Goal: Information Seeking & Learning: Learn about a topic

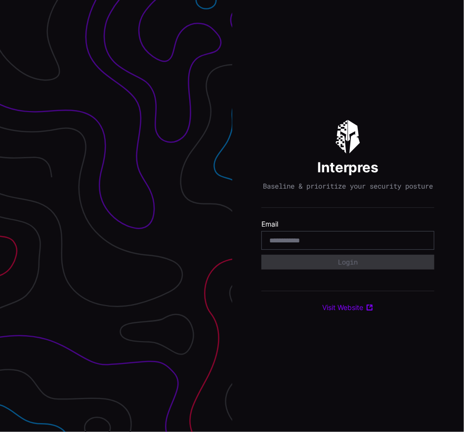
click at [294, 235] on section "Email" at bounding box center [347, 235] width 173 height 30
click at [292, 238] on div at bounding box center [347, 240] width 173 height 19
click at [292, 243] on input "email" at bounding box center [347, 240] width 157 height 9
type input "**********"
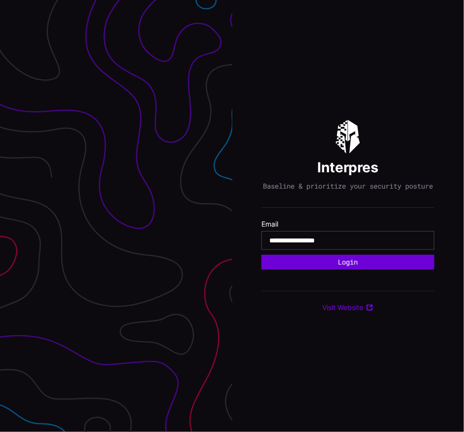
click at [344, 265] on button "Login" at bounding box center [347, 262] width 173 height 15
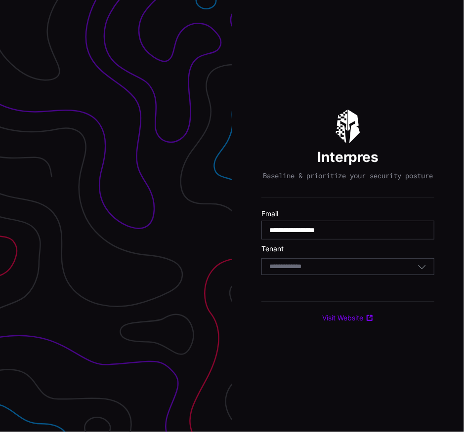
click at [341, 265] on div "Select Tenant" at bounding box center [347, 266] width 173 height 17
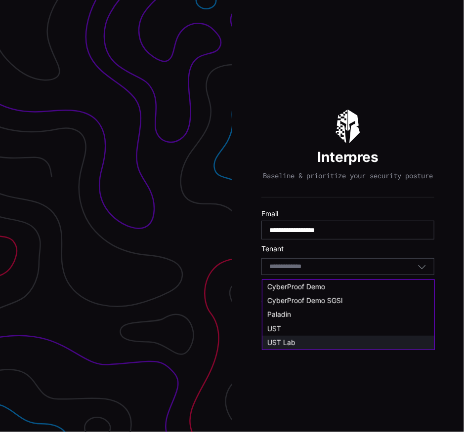
click at [306, 345] on div "UST Lab" at bounding box center [348, 342] width 162 height 9
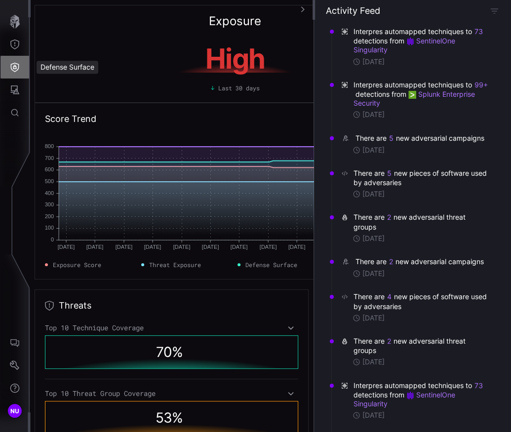
click at [17, 67] on icon "Defense Surface" at bounding box center [15, 67] width 10 height 10
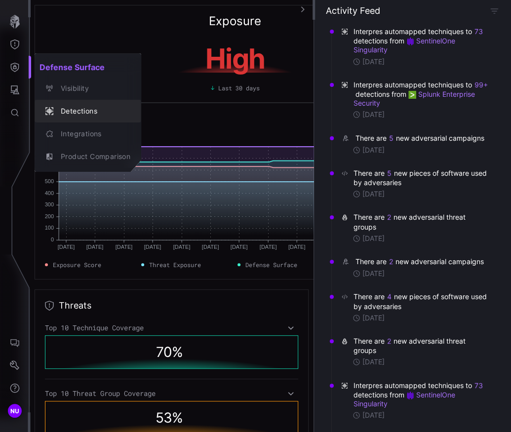
click at [64, 110] on div "Detections" at bounding box center [93, 111] width 75 height 12
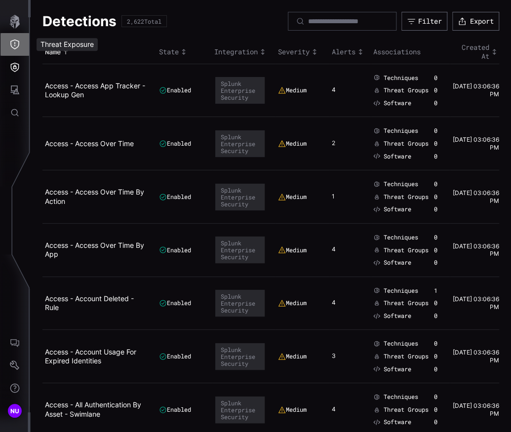
click at [13, 47] on icon "Threat Exposure" at bounding box center [14, 44] width 9 height 10
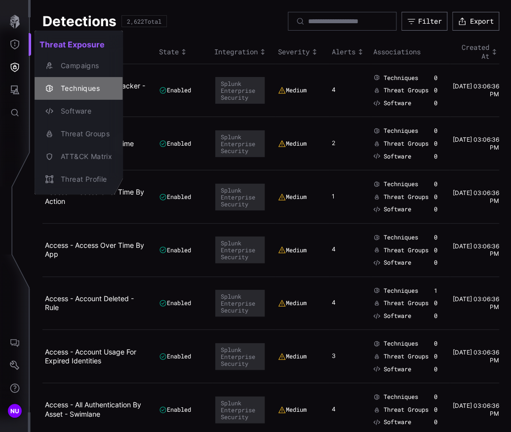
click at [67, 88] on div "Techniques" at bounding box center [84, 88] width 56 height 12
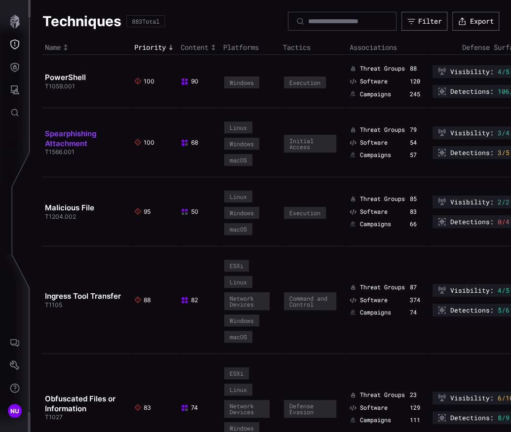
click at [64, 143] on link "Spearphishing Attachment" at bounding box center [70, 138] width 51 height 19
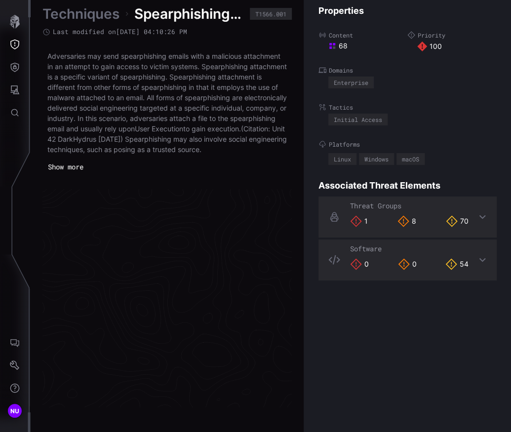
scroll to position [2120, 618]
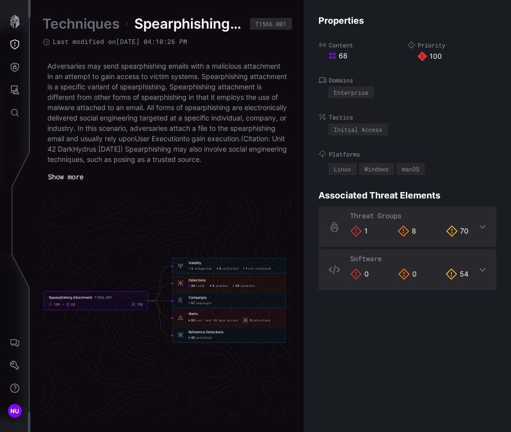
click at [200, 316] on h6 "Alerts" at bounding box center [235, 313] width 92 height 4
click at [196, 322] on span "over last 90 days across" at bounding box center [216, 320] width 41 height 4
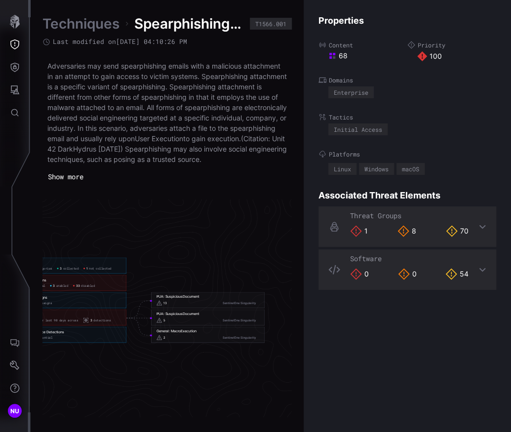
scroll to position [2120, 676]
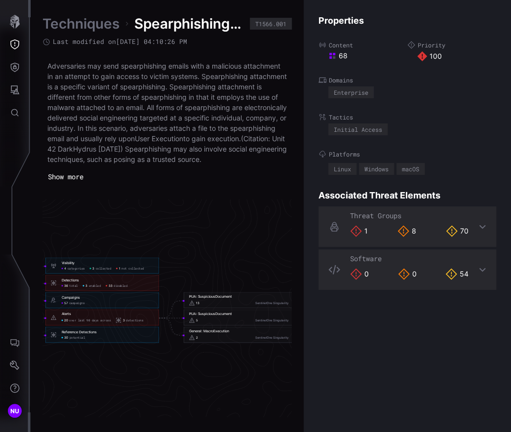
click at [218, 299] on div "PUA: SuspiciousDocument" at bounding box center [210, 296] width 43 height 4
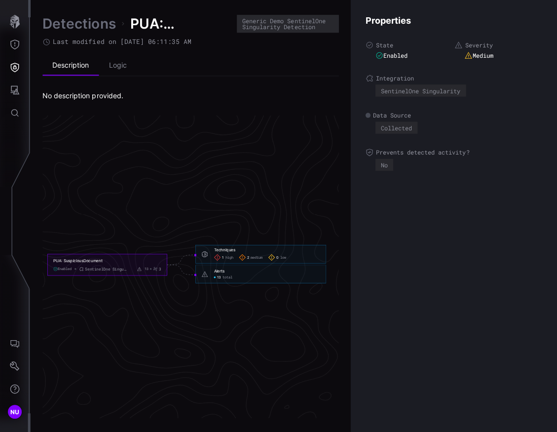
scroll to position [2072, 595]
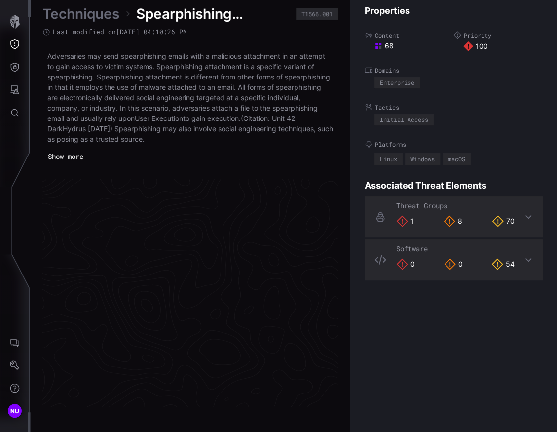
scroll to position [2109, 595]
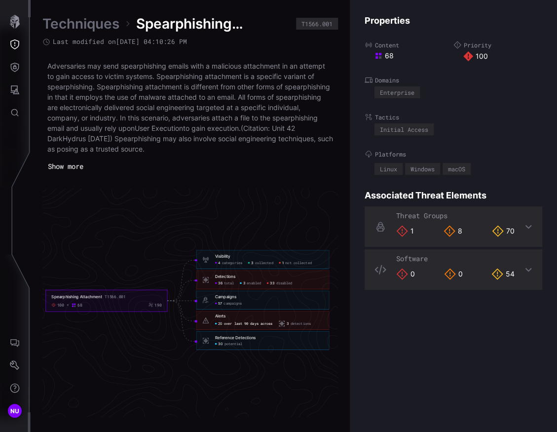
click at [225, 321] on span "over last 90 days across" at bounding box center [248, 323] width 49 height 4
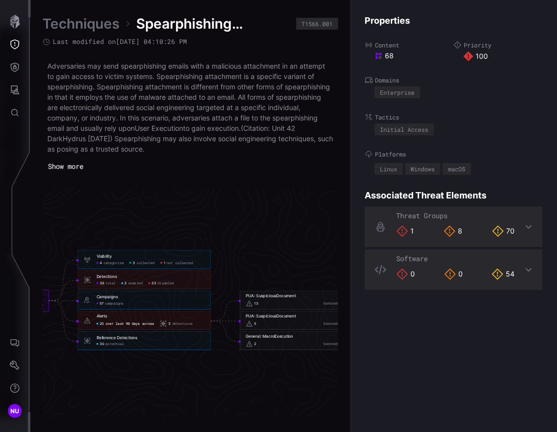
scroll to position [2109, 635]
click at [268, 299] on div "PUA: SuspiciousDocument 13 SentinelOne Singularity" at bounding box center [303, 300] width 121 height 14
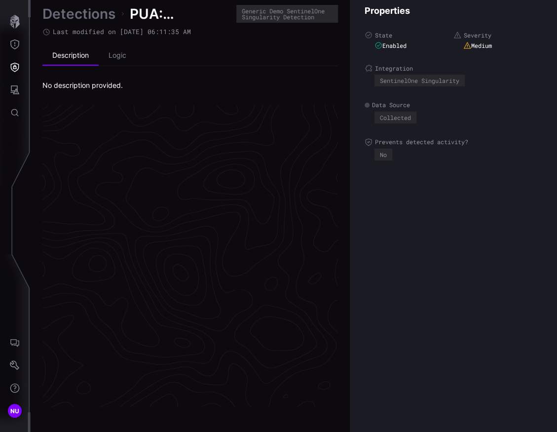
scroll to position [2072, 595]
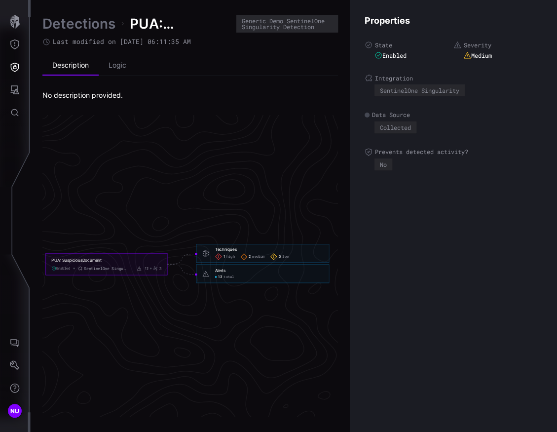
click at [225, 274] on span "total" at bounding box center [229, 276] width 10 height 4
click at [222, 275] on div "13 total" at bounding box center [224, 276] width 19 height 4
click at [220, 273] on div "Alerts 13 total" at bounding box center [269, 273] width 108 height 11
click at [16, 43] on icon "Threat Exposure" at bounding box center [15, 44] width 10 height 10
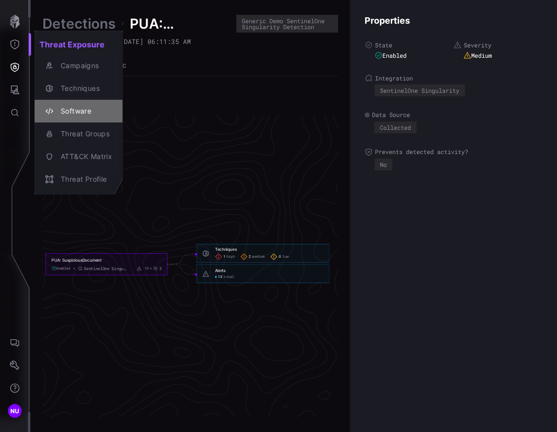
click at [66, 109] on div "Software" at bounding box center [84, 111] width 56 height 12
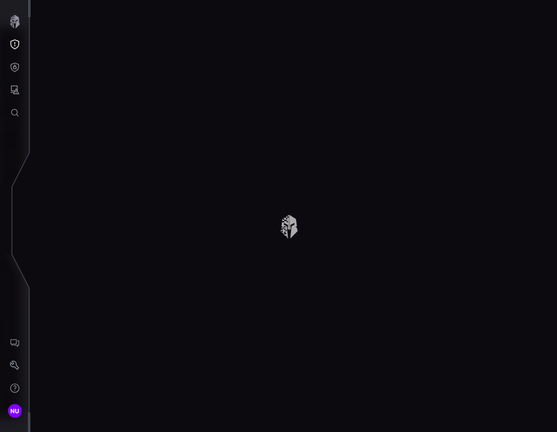
click at [6, 36] on button "Threat Exposure" at bounding box center [14, 44] width 29 height 23
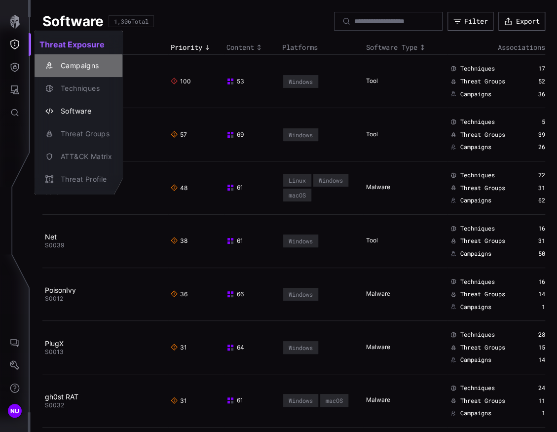
click at [76, 68] on div "Campaigns" at bounding box center [84, 66] width 56 height 12
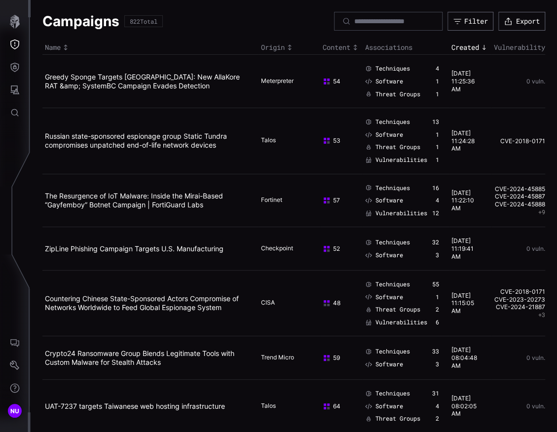
click at [56, 43] on div "Name" at bounding box center [150, 47] width 211 height 9
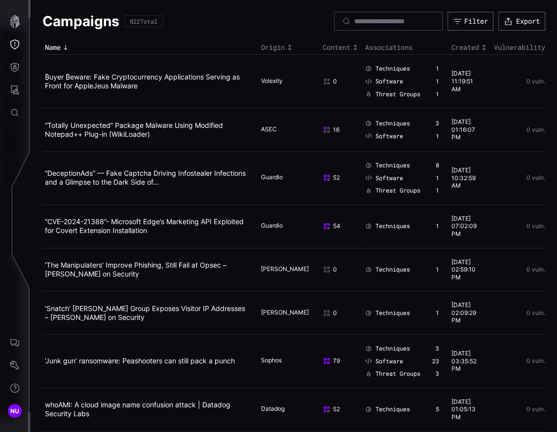
click at [59, 49] on div "Name" at bounding box center [150, 47] width 211 height 9
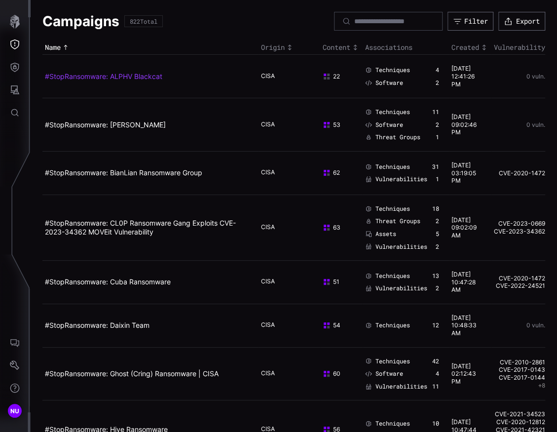
click at [119, 77] on link "#StopRansomware: ALPHV Blackcat" at bounding box center [103, 76] width 117 height 8
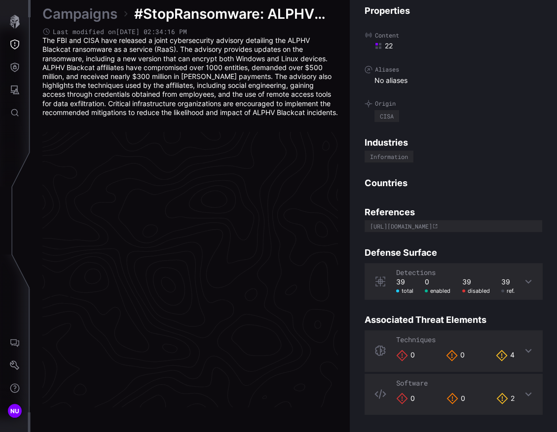
scroll to position [2090, 595]
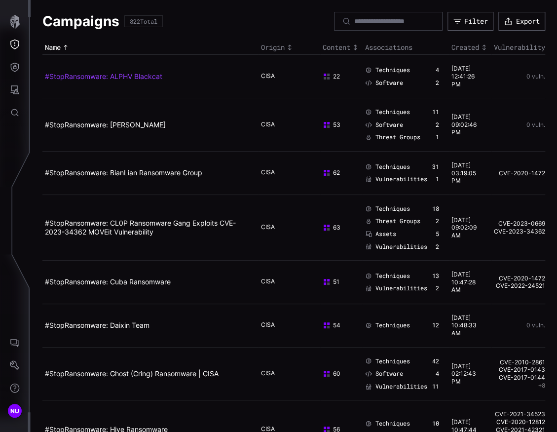
click at [106, 74] on link "#StopRansomware: ALPHV Blackcat" at bounding box center [103, 76] width 117 height 8
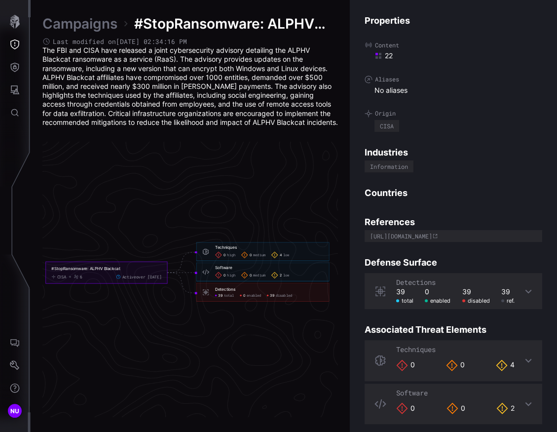
scroll to position [6, 0]
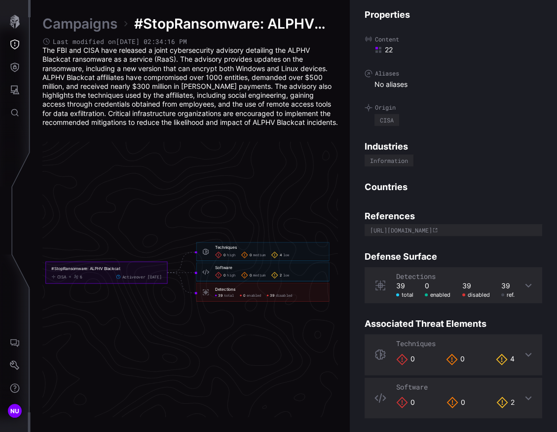
click at [242, 250] on h6 "Techniques" at bounding box center [269, 247] width 108 height 5
click at [215, 258] on icon at bounding box center [218, 254] width 7 height 7
click at [289, 258] on div "4 low" at bounding box center [280, 254] width 18 height 7
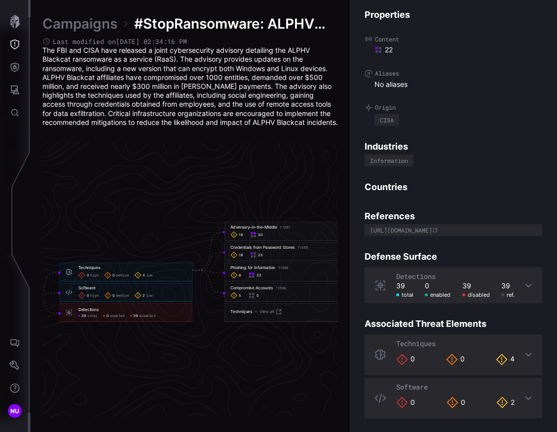
scroll to position [2092, 650]
click at [275, 313] on link "View all" at bounding box center [271, 310] width 23 height 7
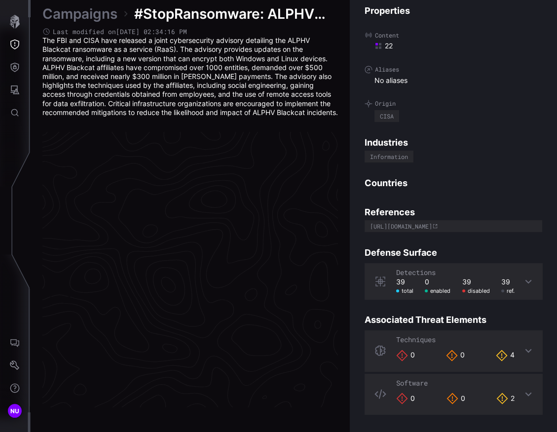
scroll to position [2090, 595]
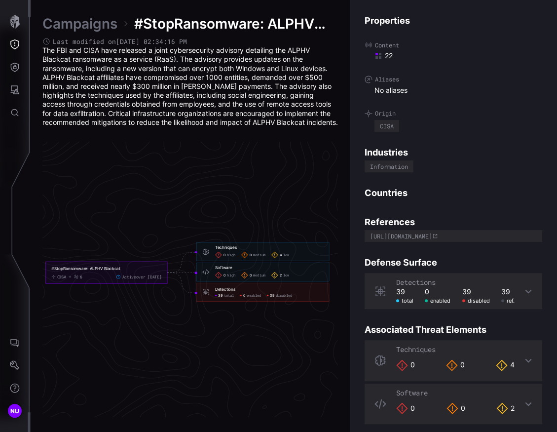
click at [235, 259] on div "Techniques 0 high 0 medium 4 low" at bounding box center [269, 252] width 108 height 14
click at [232, 257] on span "high" at bounding box center [231, 255] width 8 height 4
click at [283, 257] on span "low" at bounding box center [286, 255] width 6 height 4
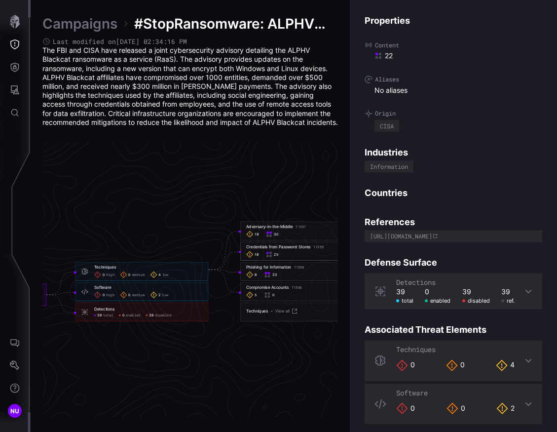
scroll to position [2091, 640]
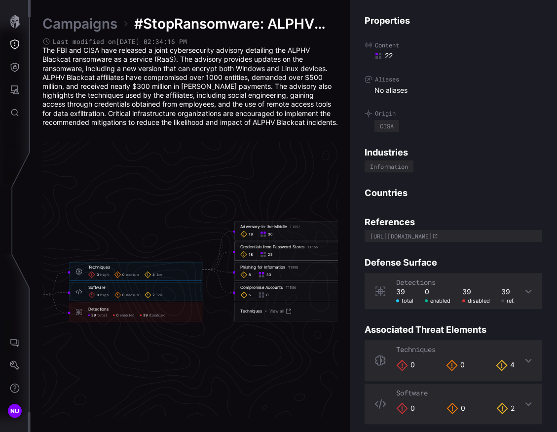
click at [251, 230] on div "Adversary-in-the-Middle T1557" at bounding box center [270, 226] width 60 height 5
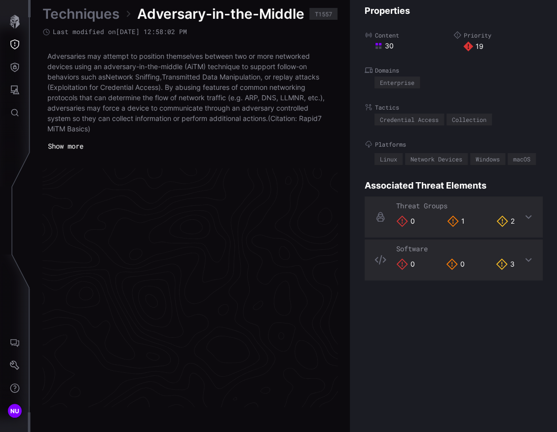
scroll to position [2104, 595]
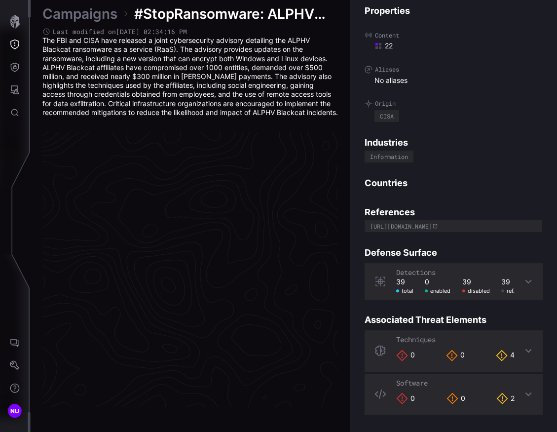
scroll to position [2090, 595]
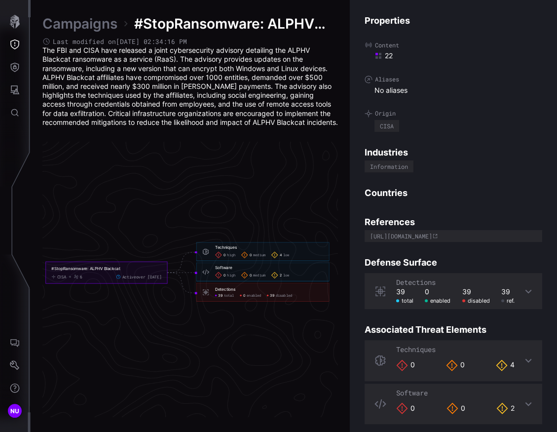
click at [220, 278] on icon at bounding box center [218, 274] width 7 height 7
drag, startPoint x: 263, startPoint y: 286, endPoint x: 269, endPoint y: 286, distance: 5.5
click at [263, 277] on span "medium" at bounding box center [259, 275] width 12 height 4
click at [283, 278] on div "2 low" at bounding box center [280, 274] width 18 height 7
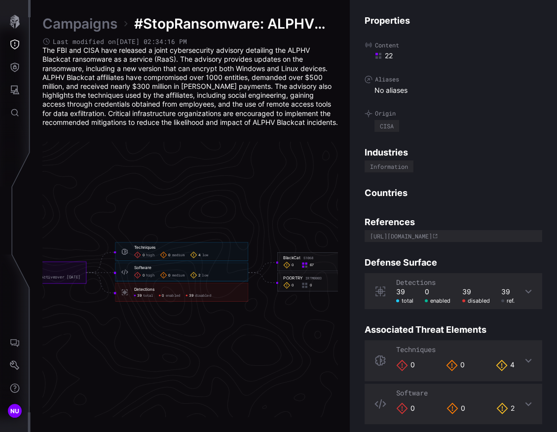
scroll to position [2090, 661]
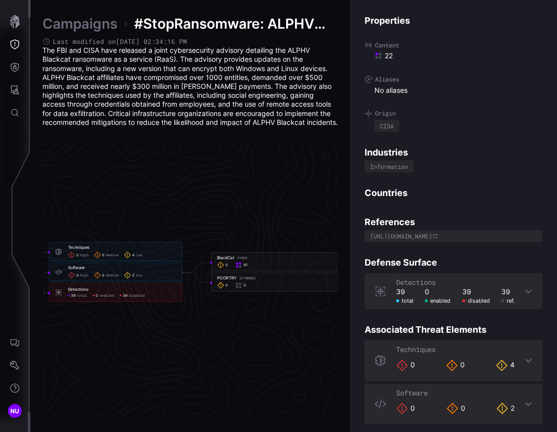
click at [244, 269] on div "67" at bounding box center [242, 265] width 14 height 7
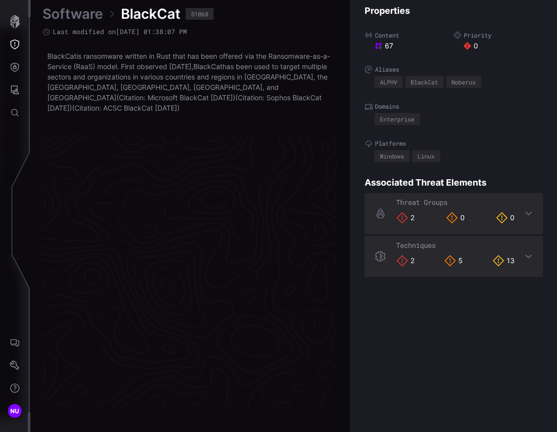
scroll to position [2081, 595]
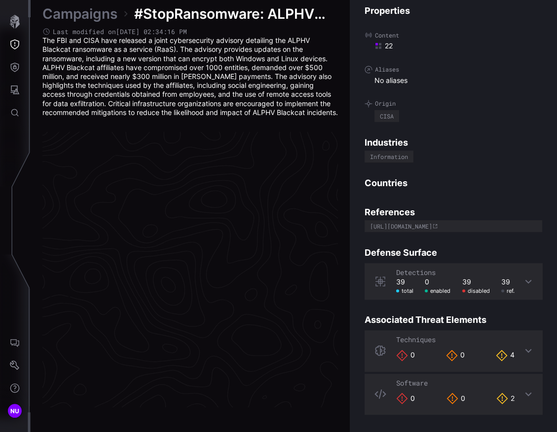
scroll to position [2090, 595]
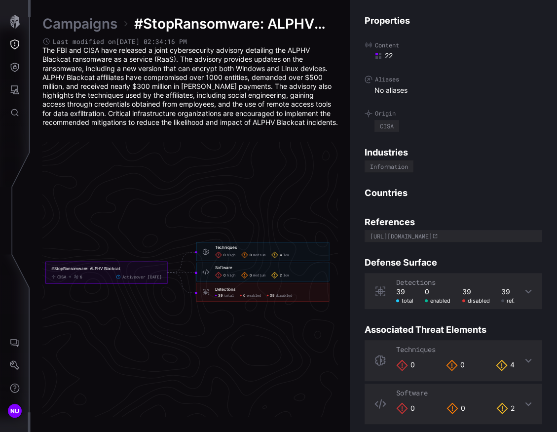
click at [256, 298] on span "enabled" at bounding box center [254, 295] width 14 height 4
click at [225, 298] on span "total" at bounding box center [229, 295] width 10 height 4
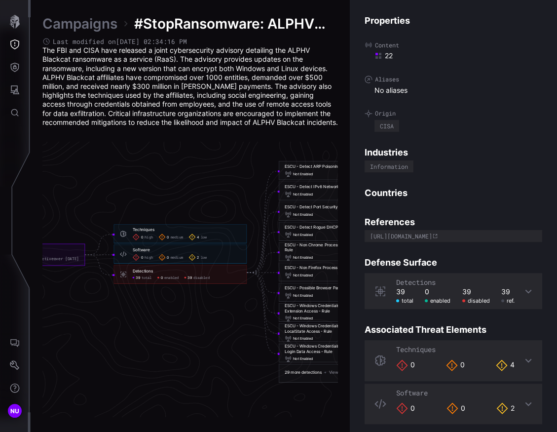
click at [82, 26] on link "Campaigns" at bounding box center [79, 24] width 75 height 18
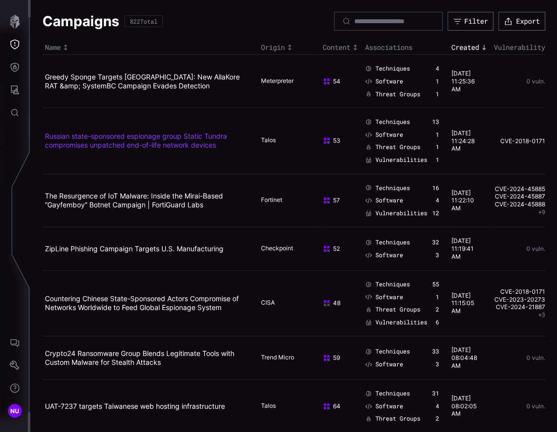
click at [201, 141] on link "Russian state-sponsored espionage group Static Tundra compromises unpatched end…" at bounding box center [136, 140] width 182 height 17
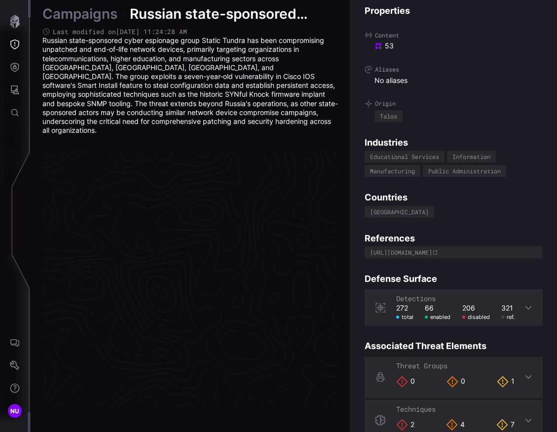
scroll to position [2090, 595]
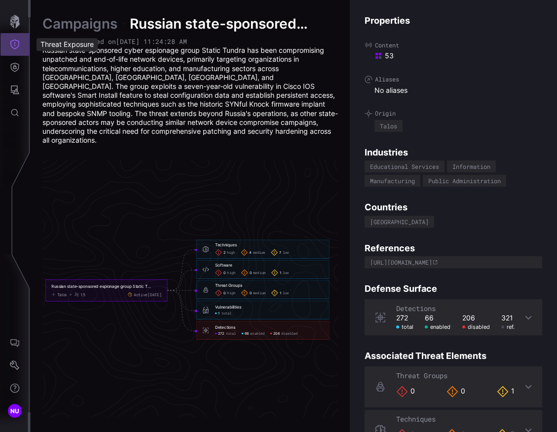
click at [14, 39] on icon "Threat Exposure" at bounding box center [14, 44] width 9 height 10
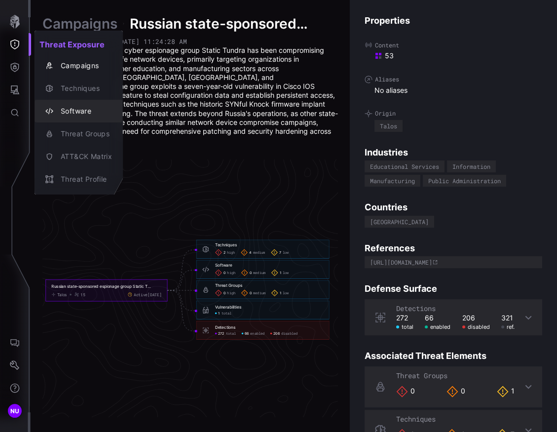
click at [71, 107] on div "Software" at bounding box center [84, 111] width 56 height 12
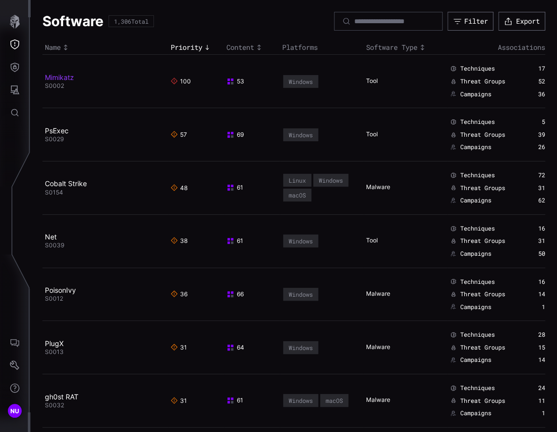
click at [59, 79] on link "Mimikatz" at bounding box center [59, 77] width 29 height 8
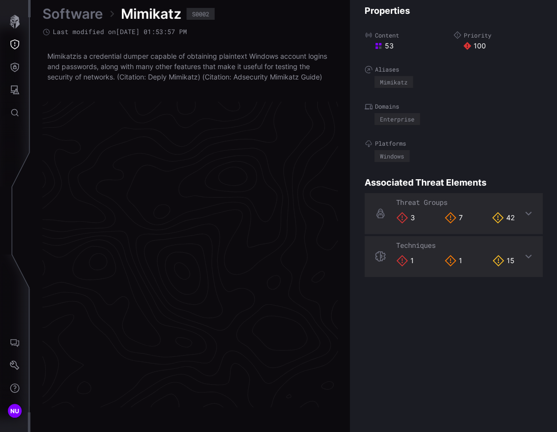
scroll to position [2071, 595]
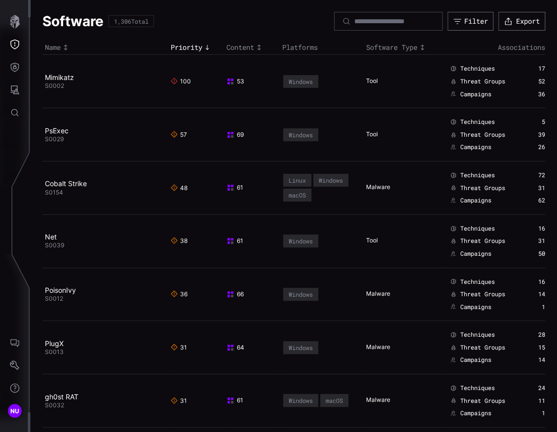
click at [59, 72] on td "Mimikatz S0002" at bounding box center [105, 81] width 126 height 53
click at [58, 76] on link "Mimikatz" at bounding box center [59, 77] width 29 height 8
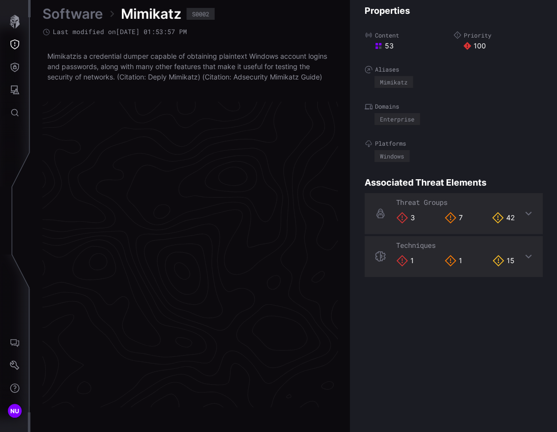
scroll to position [2071, 595]
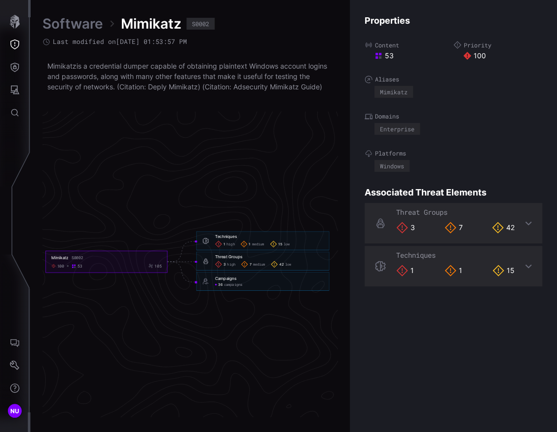
click at [236, 237] on div "Techniques" at bounding box center [226, 236] width 22 height 5
click at [261, 243] on span "medium" at bounding box center [258, 244] width 12 height 4
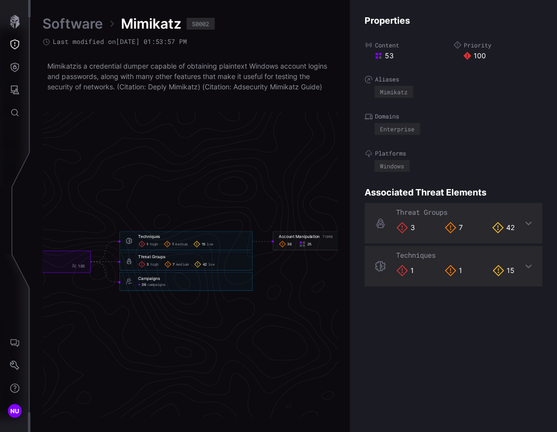
click at [209, 243] on span "low" at bounding box center [210, 244] width 6 height 4
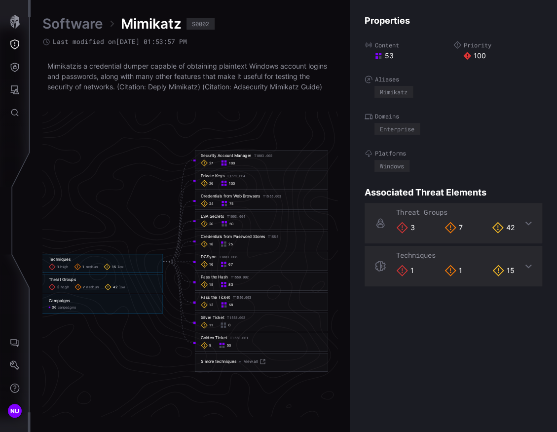
scroll to position [2071, 680]
click at [138, 22] on span "Mimikatz" at bounding box center [151, 24] width 61 height 18
click at [88, 26] on link "Software" at bounding box center [72, 24] width 61 height 18
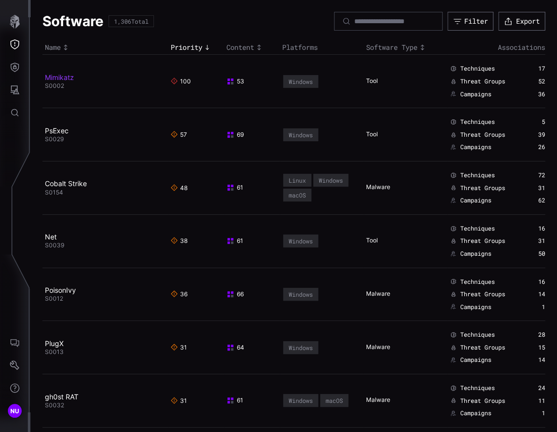
click at [54, 76] on link "Mimikatz" at bounding box center [59, 77] width 29 height 8
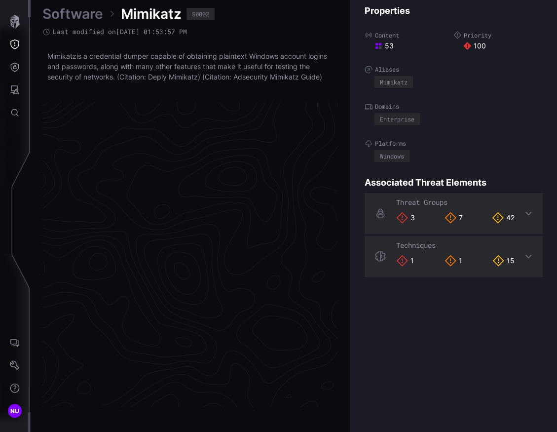
scroll to position [2071, 595]
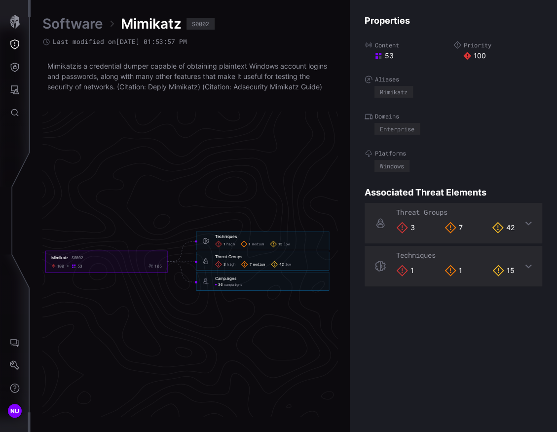
click at [263, 264] on span "medium" at bounding box center [259, 264] width 12 height 4
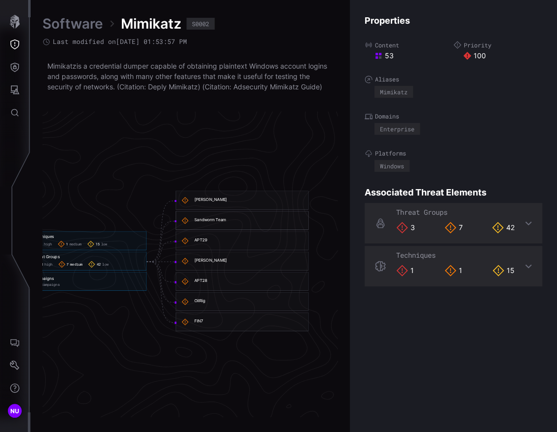
scroll to position [2071, 707]
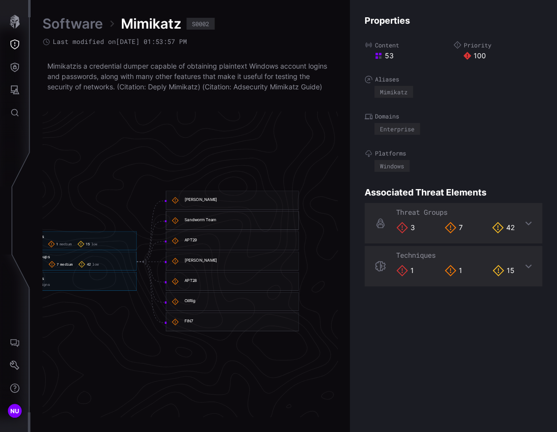
click at [194, 203] on div "[PERSON_NAME]" at bounding box center [239, 200] width 108 height 7
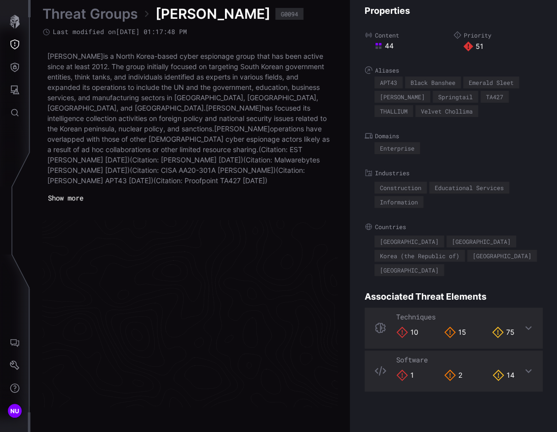
scroll to position [2125, 595]
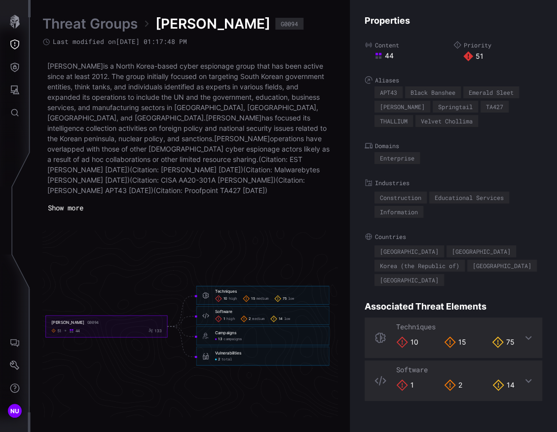
click at [104, 24] on link "Threat Groups" at bounding box center [89, 24] width 95 height 18
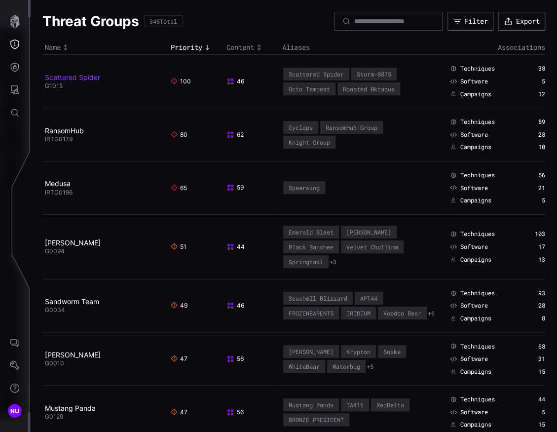
click at [65, 77] on link "Scattered Spider" at bounding box center [72, 77] width 55 height 8
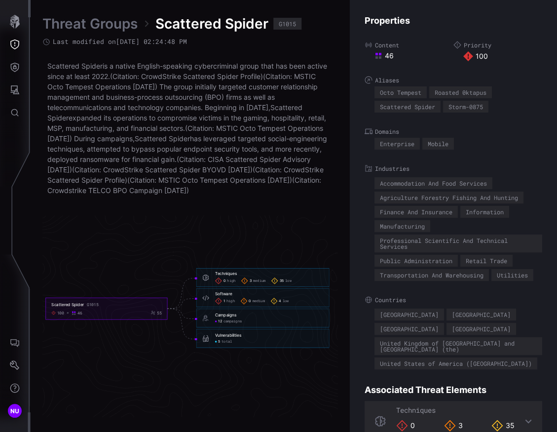
scroll to position [48, 0]
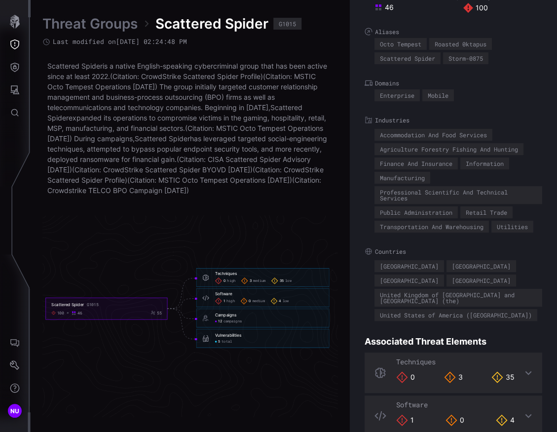
click at [224, 338] on div "Vulnerabilities" at bounding box center [228, 335] width 26 height 5
click at [222, 344] on span "total" at bounding box center [227, 342] width 10 height 4
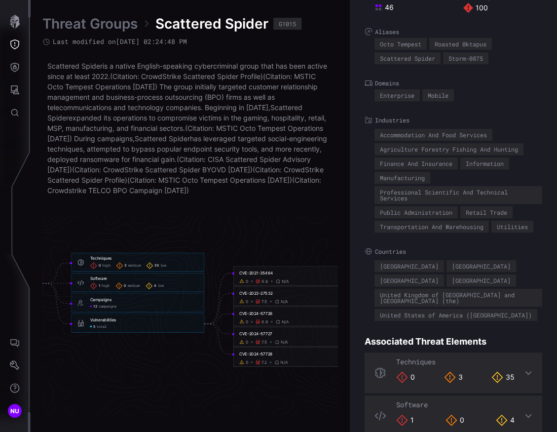
scroll to position [2128, 643]
click at [257, 276] on div "CVE-2021-35464" at bounding box center [291, 273] width 110 height 5
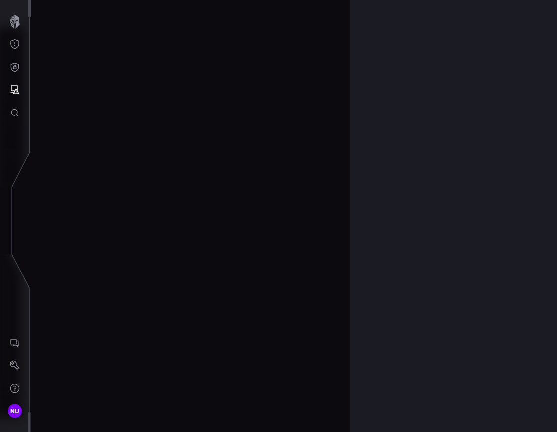
scroll to position [2075, 595]
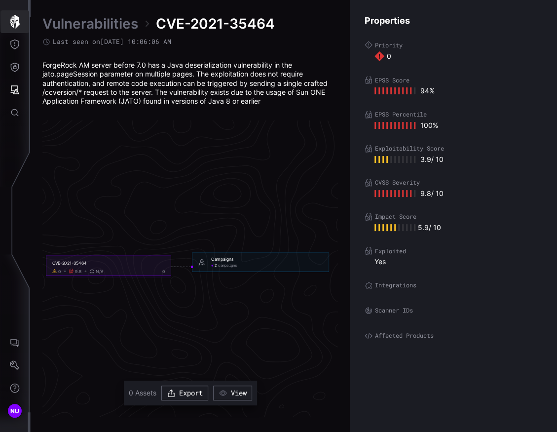
click at [16, 26] on icon "button" at bounding box center [15, 22] width 10 height 14
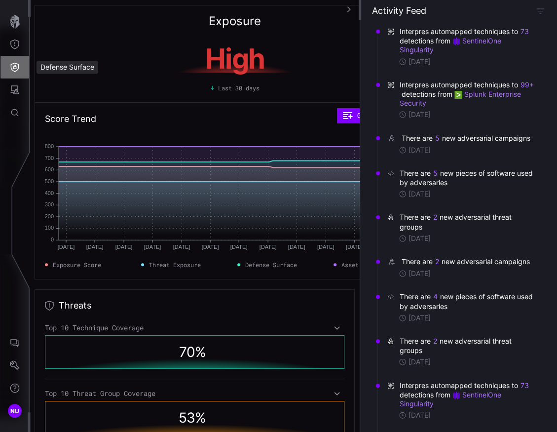
click at [15, 61] on button "Defense Surface" at bounding box center [14, 67] width 29 height 23
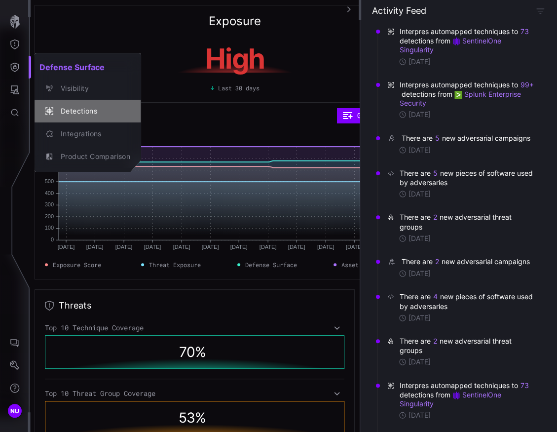
click at [57, 105] on div "Detections" at bounding box center [93, 111] width 75 height 12
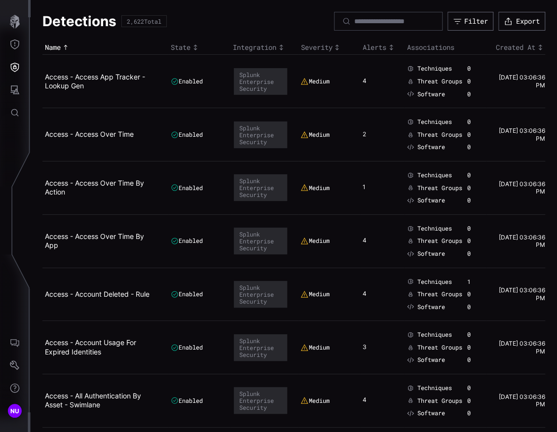
click at [335, 47] on icon "Toggle sort direction" at bounding box center [337, 47] width 8 height 8
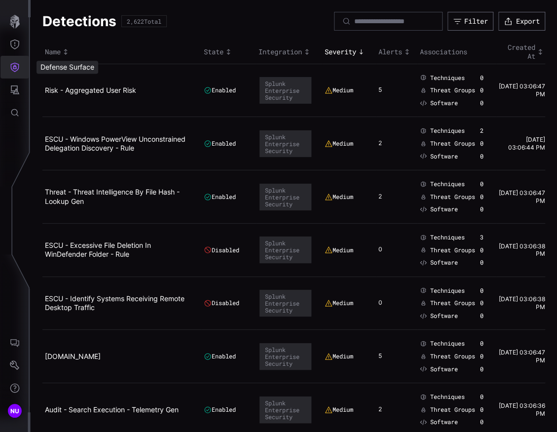
click at [15, 64] on icon "Defense Surface" at bounding box center [15, 67] width 10 height 10
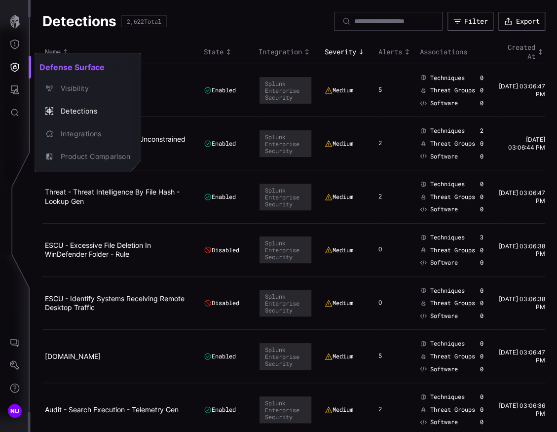
click at [170, 94] on div at bounding box center [278, 216] width 557 height 432
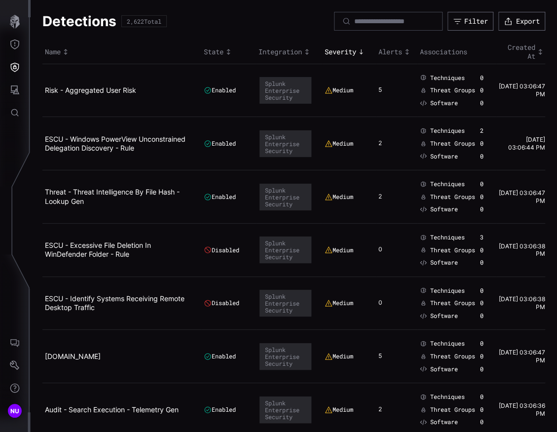
click at [76, 154] on td "ESCU - Windows PowerView Unconstrained Delegation Discovery - Rule" at bounding box center [121, 143] width 159 height 53
click at [72, 145] on link "ESCU - Windows PowerView Unconstrained Delegation Discovery - Rule" at bounding box center [115, 143] width 141 height 17
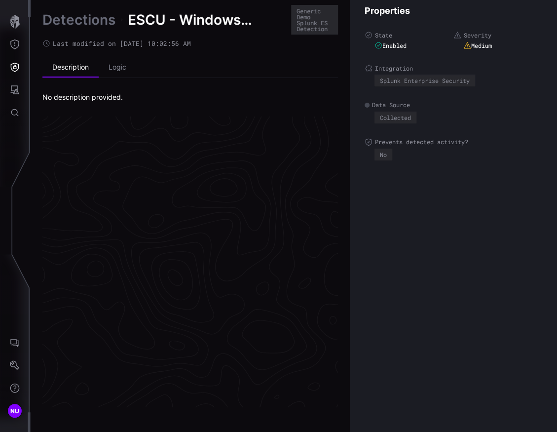
scroll to position [2078, 595]
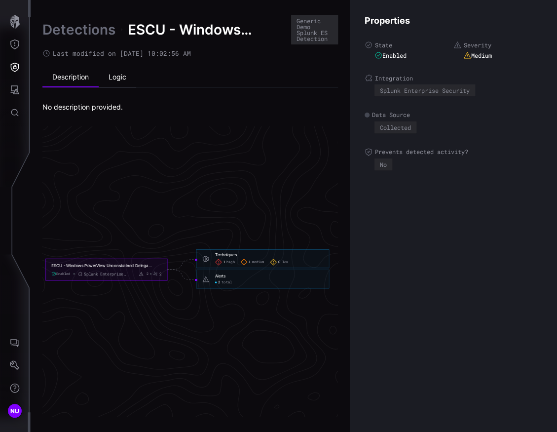
click at [115, 78] on li "Logic" at bounding box center [118, 78] width 38 height 20
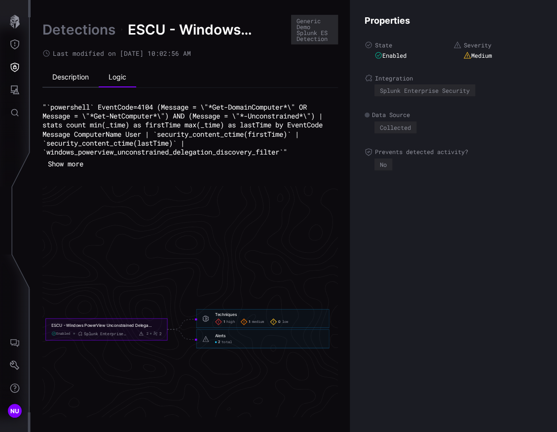
click at [76, 80] on li "Description" at bounding box center [70, 78] width 56 height 20
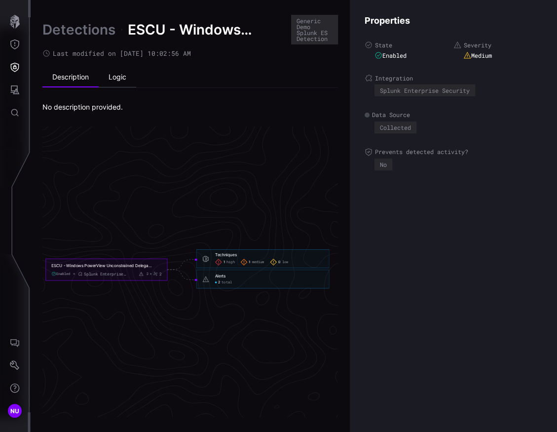
click at [126, 75] on li "Logic" at bounding box center [118, 78] width 38 height 20
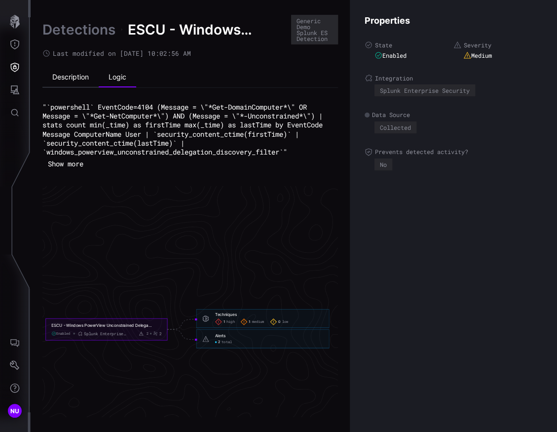
click at [76, 78] on li "Description" at bounding box center [70, 78] width 56 height 20
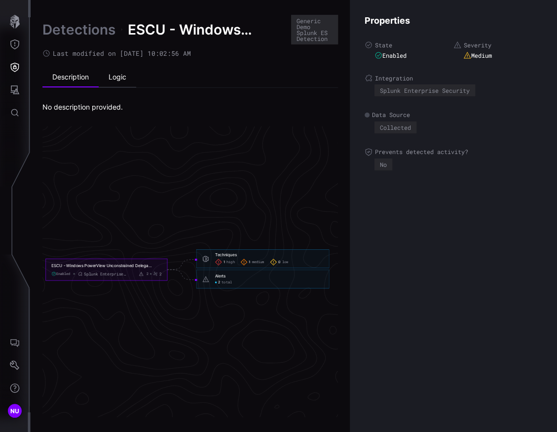
click at [109, 76] on li "Logic" at bounding box center [118, 78] width 38 height 20
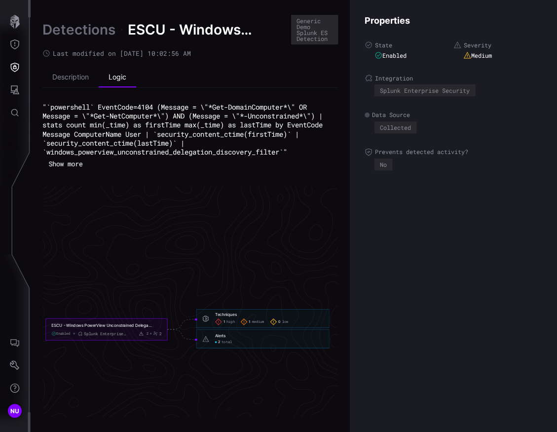
click at [74, 164] on button "Show more" at bounding box center [65, 164] width 44 height 14
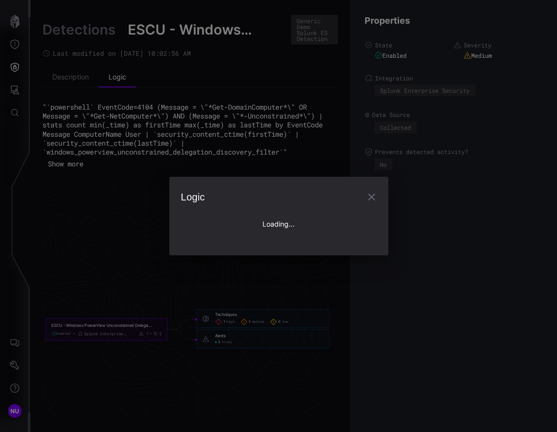
type textarea "**********"
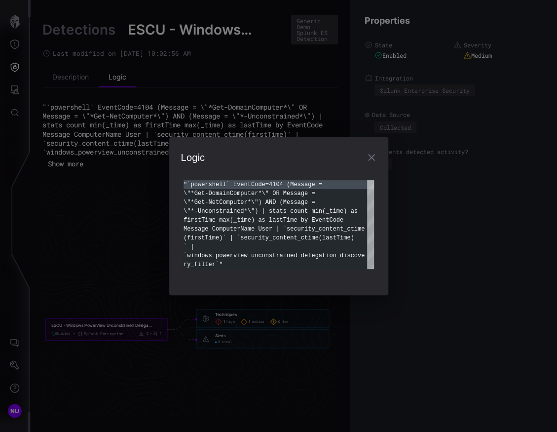
click at [372, 160] on icon "button" at bounding box center [372, 158] width 12 height 12
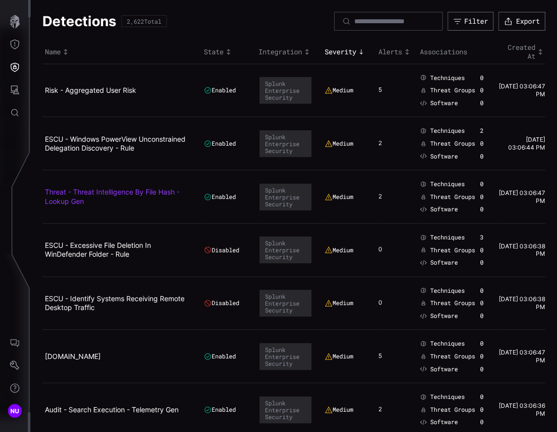
click at [99, 191] on link "Threat - Threat Intelligence By File Hash - Lookup Gen" at bounding box center [112, 196] width 135 height 17
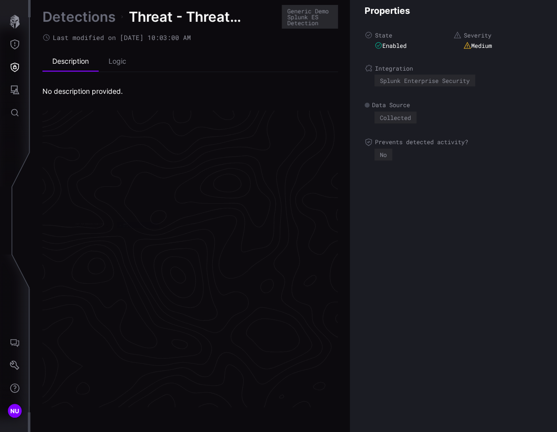
scroll to position [2075, 595]
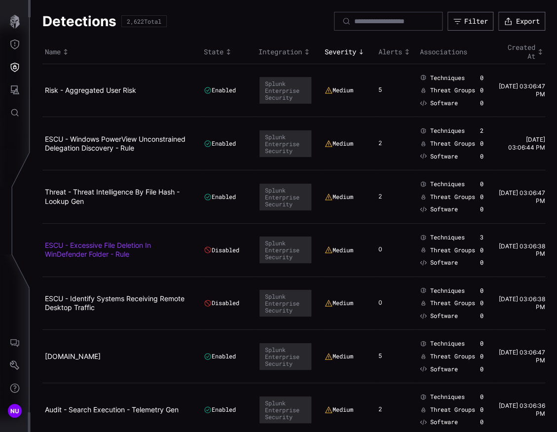
click at [90, 246] on link "ESCU - Excessive File Deletion In WinDefender Folder - Rule" at bounding box center [98, 249] width 106 height 17
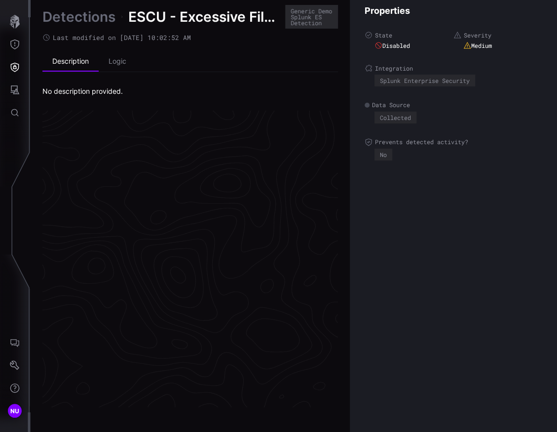
scroll to position [2075, 595]
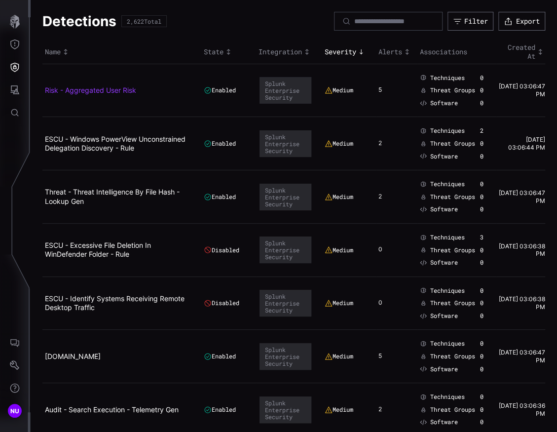
click at [77, 89] on link "Risk - Aggregated User Risk" at bounding box center [90, 90] width 91 height 8
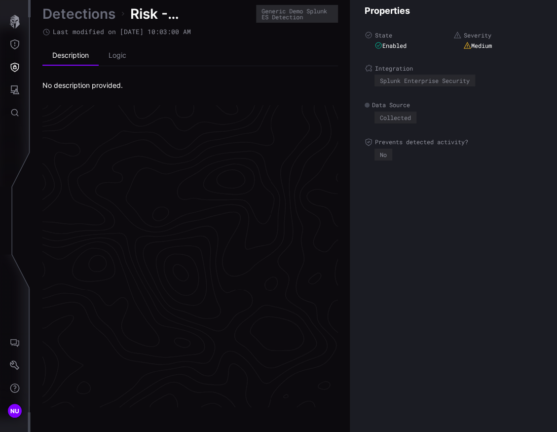
scroll to position [2072, 595]
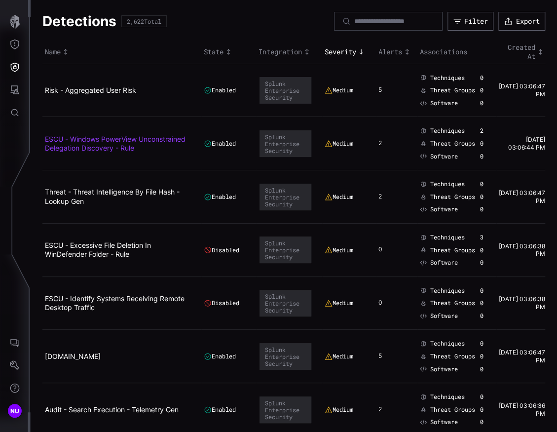
click at [74, 145] on link "ESCU - Windows PowerView Unconstrained Delegation Discovery - Rule" at bounding box center [115, 143] width 141 height 17
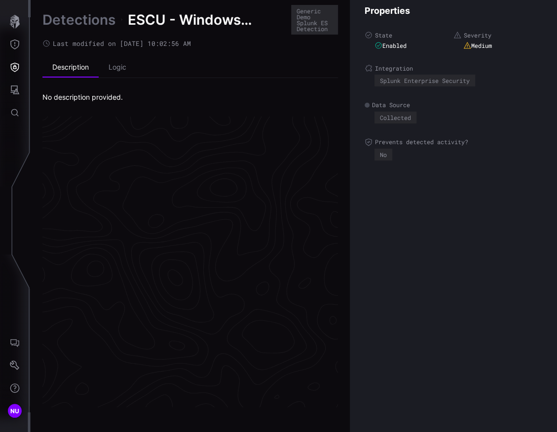
scroll to position [2078, 595]
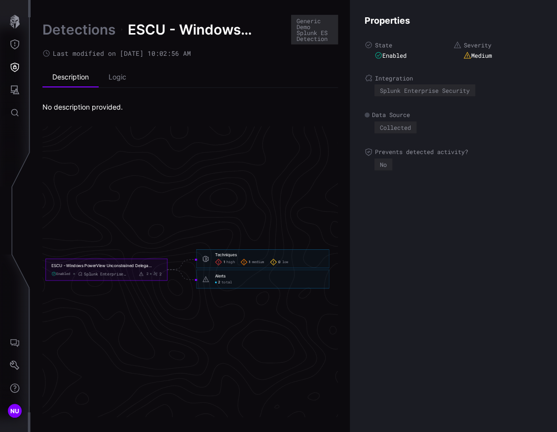
click at [231, 259] on div "1 high" at bounding box center [225, 262] width 20 height 7
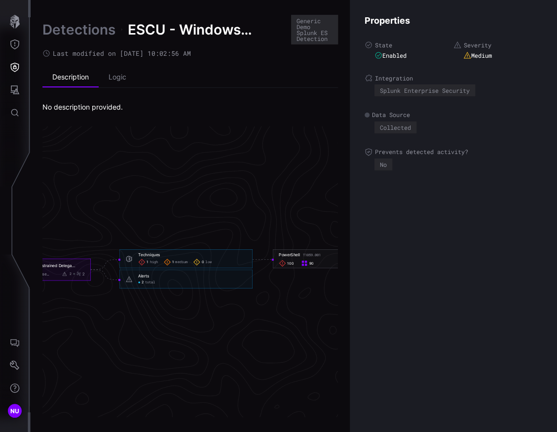
click at [62, 36] on link "Detections" at bounding box center [78, 30] width 73 height 18
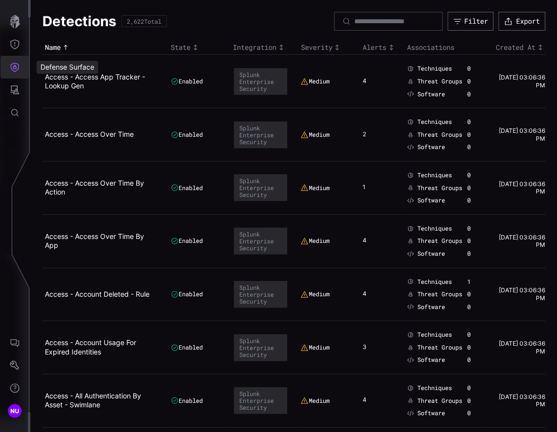
click at [17, 64] on icon "Defense Surface" at bounding box center [15, 67] width 10 height 10
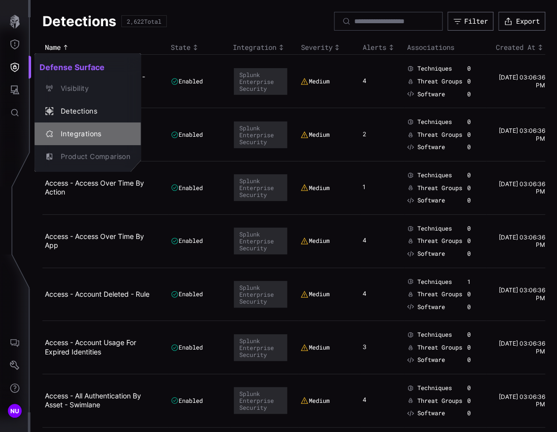
click at [83, 140] on div "Integrations" at bounding box center [88, 134] width 99 height 14
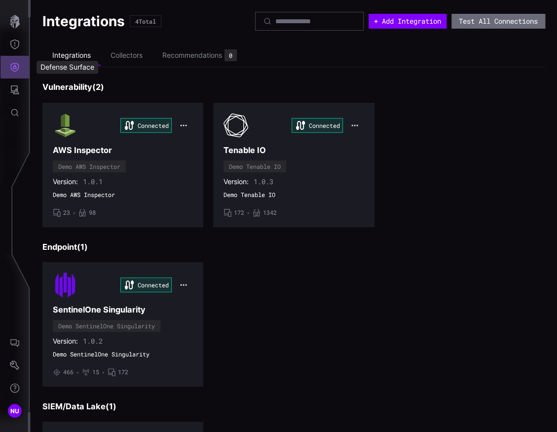
click at [14, 67] on icon "Defense Surface" at bounding box center [15, 67] width 10 height 10
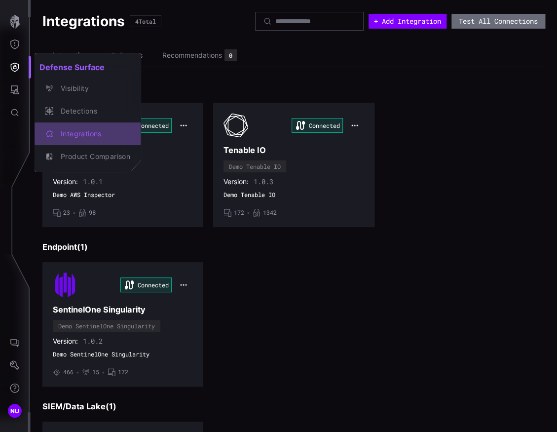
click at [61, 138] on div "Integrations" at bounding box center [93, 134] width 75 height 12
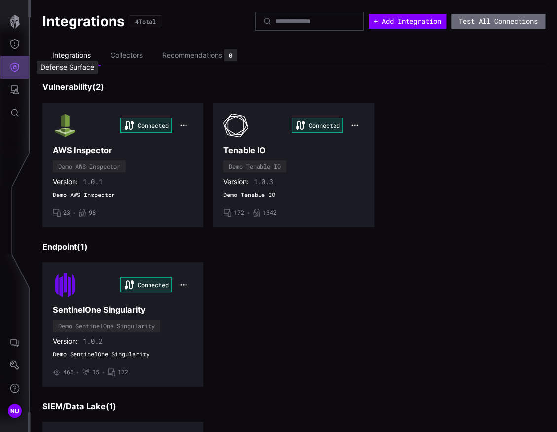
click at [22, 64] on button "Defense Surface" at bounding box center [14, 67] width 29 height 23
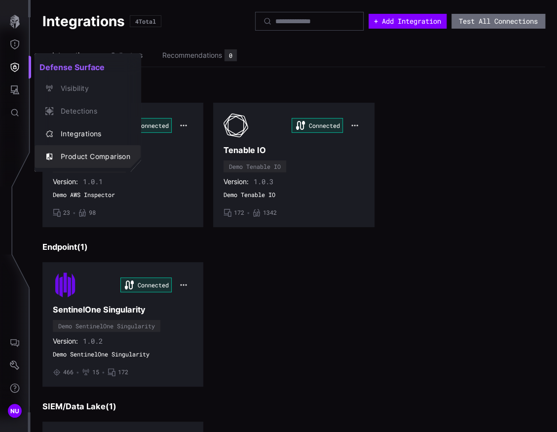
click at [61, 159] on div "Product Comparison" at bounding box center [93, 157] width 75 height 12
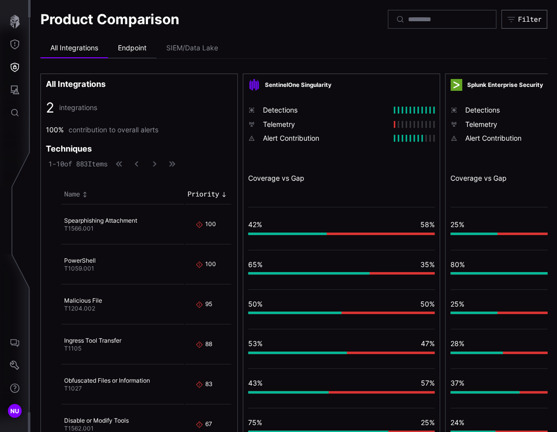
click at [135, 47] on li "Endpoint" at bounding box center [132, 49] width 48 height 20
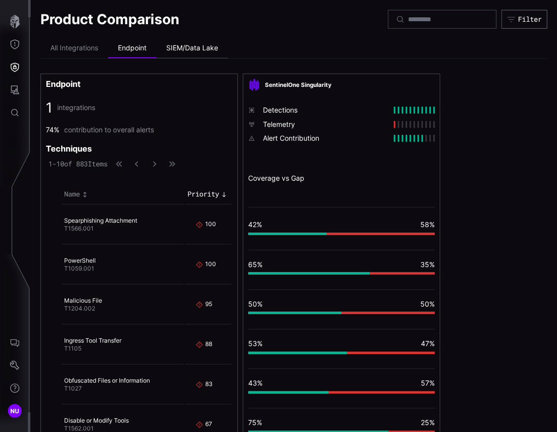
click at [173, 44] on li "SIEM/Data Lake" at bounding box center [192, 49] width 72 height 20
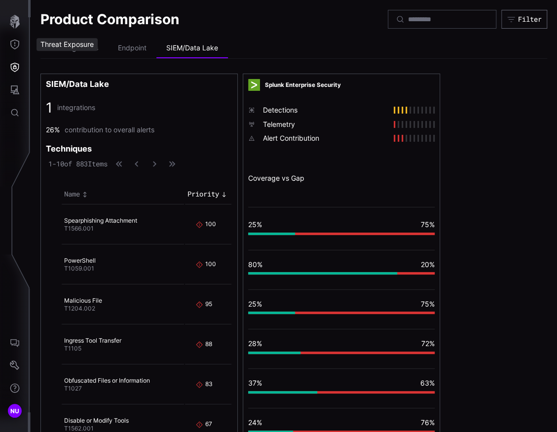
click at [69, 47] on div "Threat Exposure" at bounding box center [67, 44] width 61 height 13
click at [79, 47] on li "All Integrations" at bounding box center [74, 49] width 68 height 20
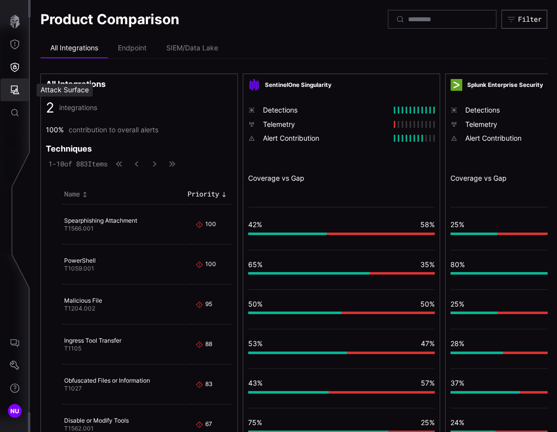
click at [14, 85] on icon "Attack Surface" at bounding box center [15, 90] width 10 height 10
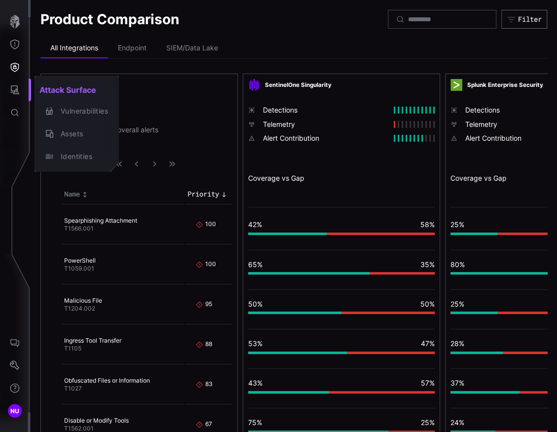
click at [14, 45] on div at bounding box center [278, 216] width 557 height 432
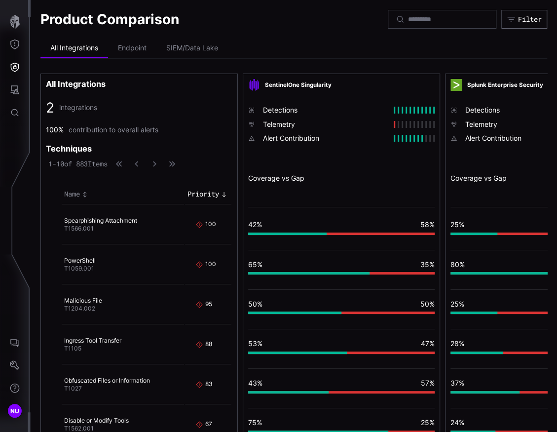
click at [14, 45] on icon "Threat Exposure" at bounding box center [15, 44] width 10 height 10
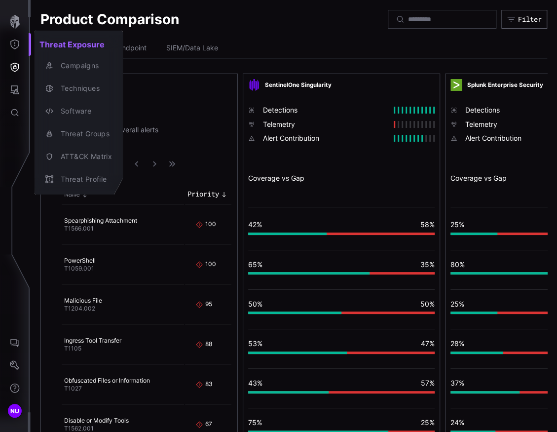
click at [191, 63] on div at bounding box center [278, 216] width 557 height 432
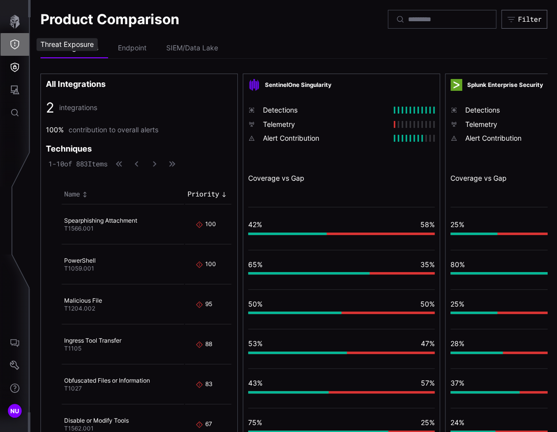
click at [18, 50] on button "Threat Exposure" at bounding box center [14, 44] width 29 height 23
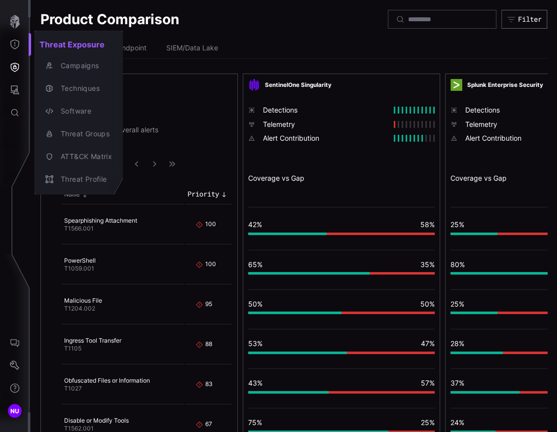
click at [12, 73] on div at bounding box center [278, 216] width 557 height 432
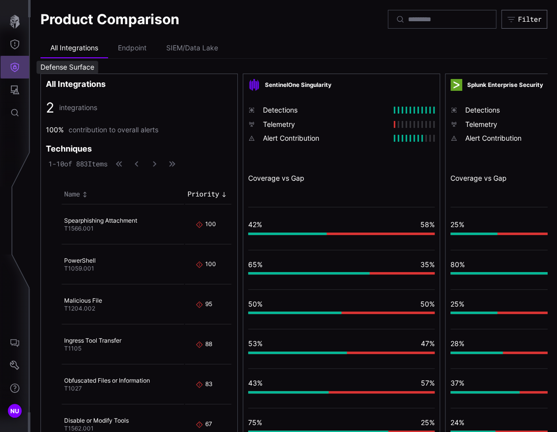
click at [15, 66] on icon "Defense Surface" at bounding box center [15, 67] width 8 height 9
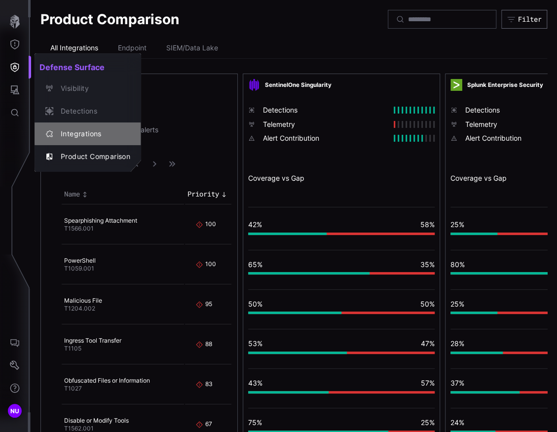
click at [68, 130] on div "Integrations" at bounding box center [93, 134] width 75 height 12
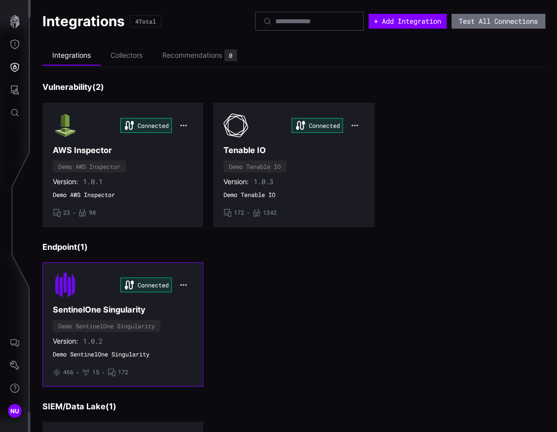
click at [86, 302] on div "Connected SentinelOne Singularity Demo SentinelOne Singularity Version: 1.0.2 D…" at bounding box center [123, 324] width 140 height 104
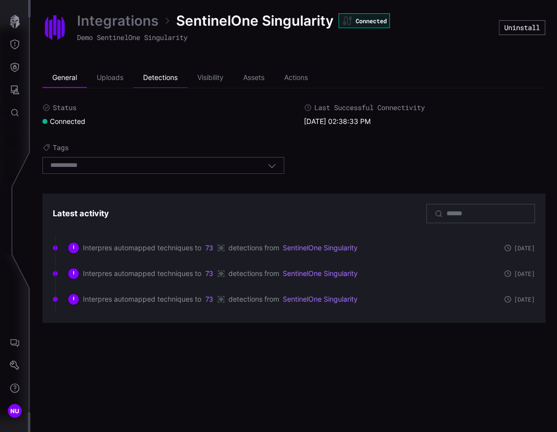
click at [148, 79] on li "Detections" at bounding box center [160, 78] width 54 height 20
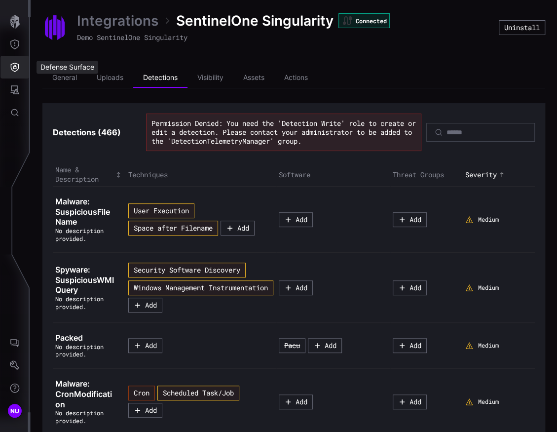
click at [15, 67] on icon "Defense Surface" at bounding box center [15, 67] width 10 height 10
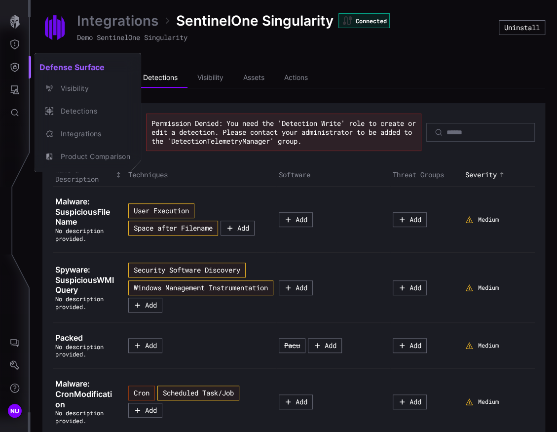
click at [165, 167] on div at bounding box center [278, 216] width 557 height 432
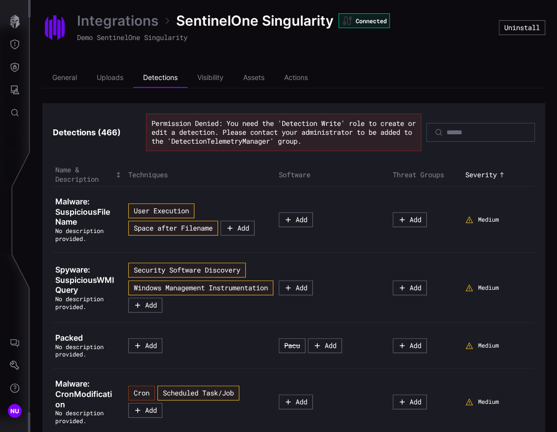
click at [108, 25] on link "Integrations" at bounding box center [117, 21] width 81 height 18
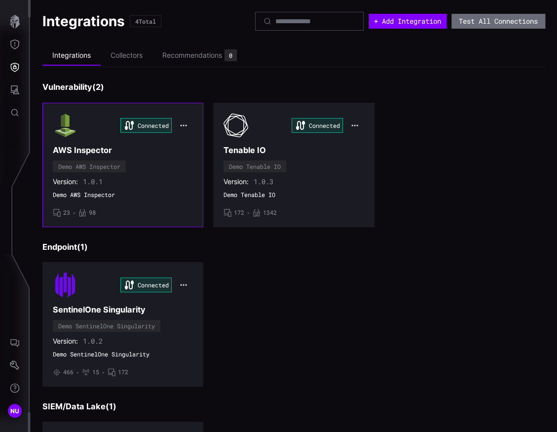
click at [80, 134] on div "Connected" at bounding box center [123, 125] width 140 height 25
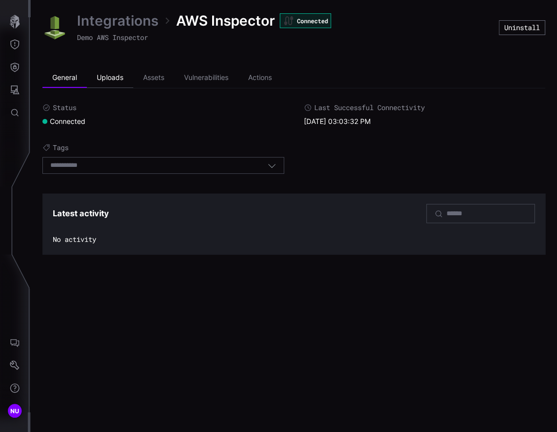
click at [119, 82] on li "Uploads" at bounding box center [110, 78] width 46 height 20
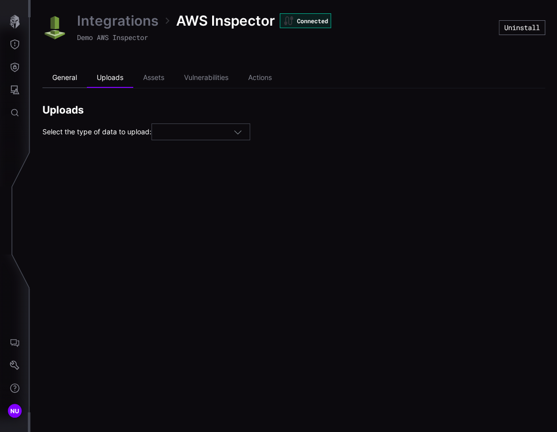
click at [62, 78] on li "General" at bounding box center [64, 78] width 44 height 20
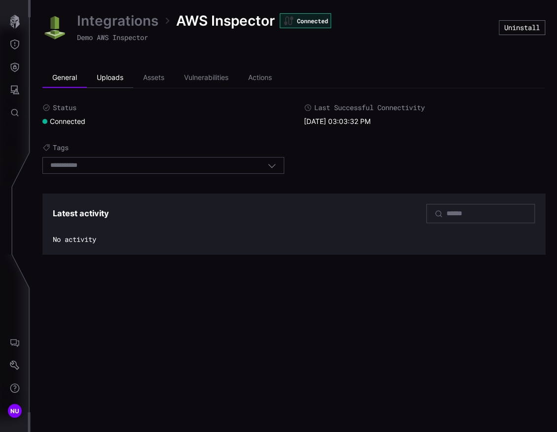
click at [112, 77] on li "Uploads" at bounding box center [110, 78] width 46 height 20
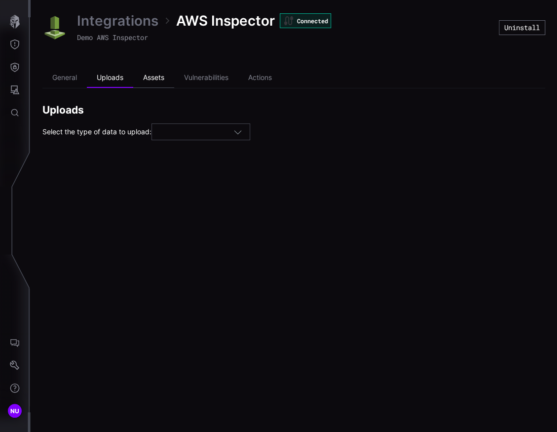
click at [149, 77] on li "Assets" at bounding box center [153, 78] width 41 height 20
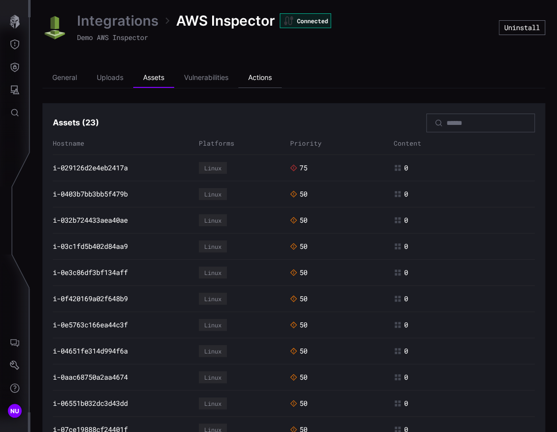
click at [251, 77] on li "Actions" at bounding box center [259, 78] width 43 height 20
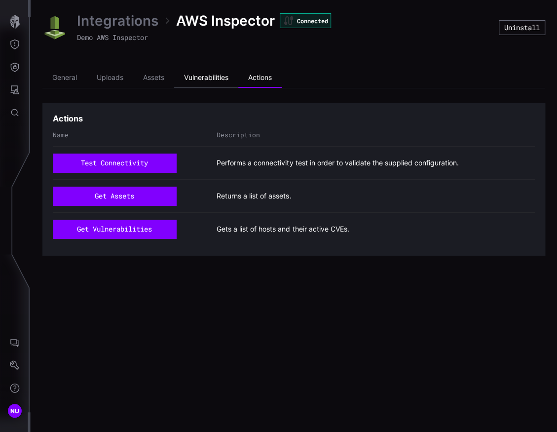
click at [191, 79] on li "Vulnerabilities" at bounding box center [206, 78] width 64 height 20
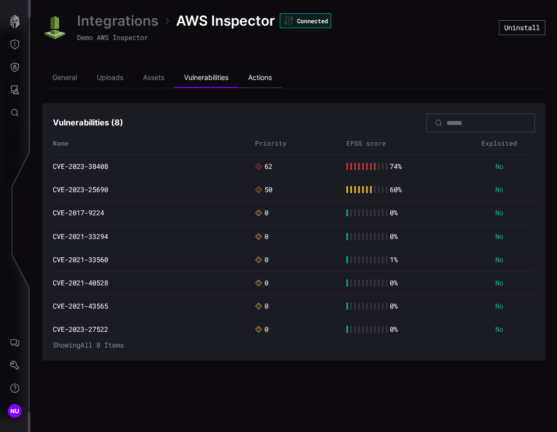
click at [259, 79] on li "Actions" at bounding box center [259, 78] width 43 height 20
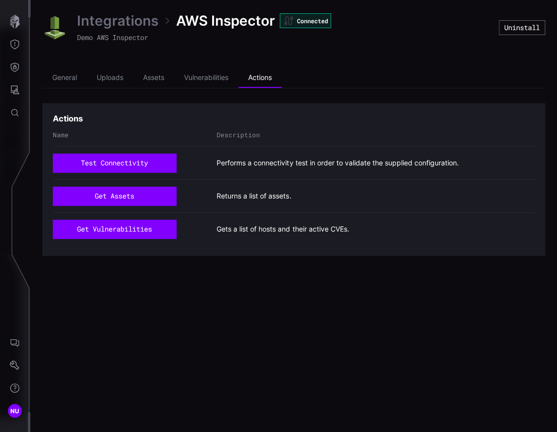
click at [107, 22] on link "Integrations" at bounding box center [117, 21] width 81 height 18
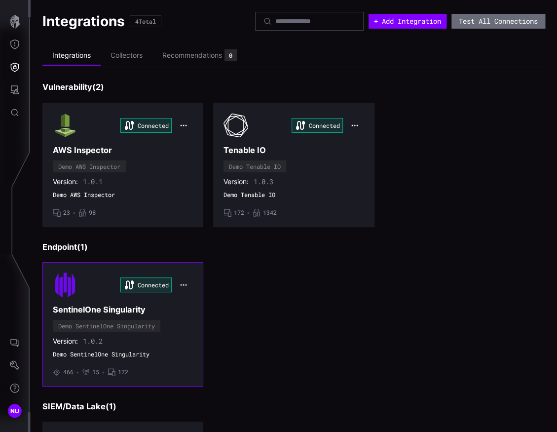
scroll to position [138, 0]
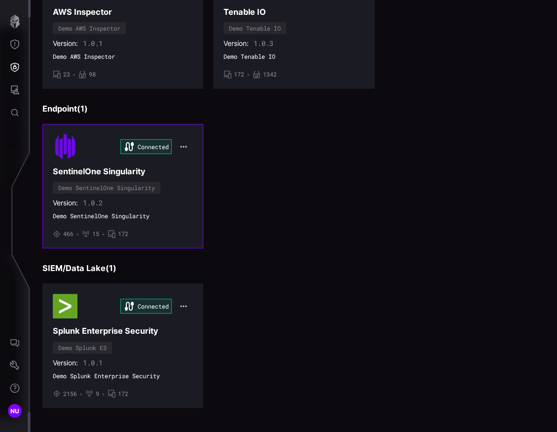
click at [90, 173] on h3 "SentinelOne Singularity" at bounding box center [123, 171] width 140 height 10
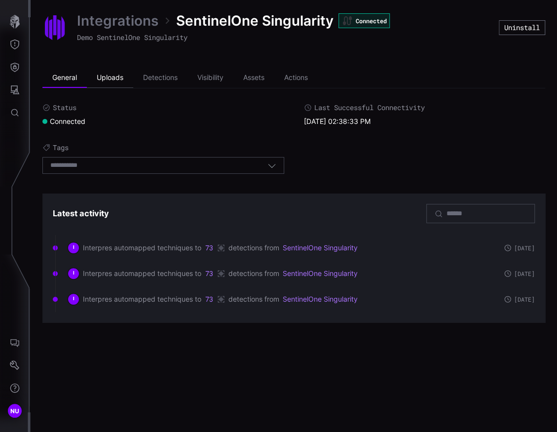
click at [116, 77] on li "Uploads" at bounding box center [110, 78] width 46 height 20
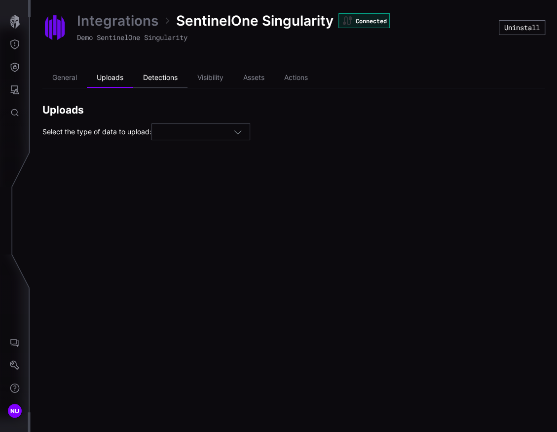
click at [165, 77] on li "Detections" at bounding box center [160, 78] width 54 height 20
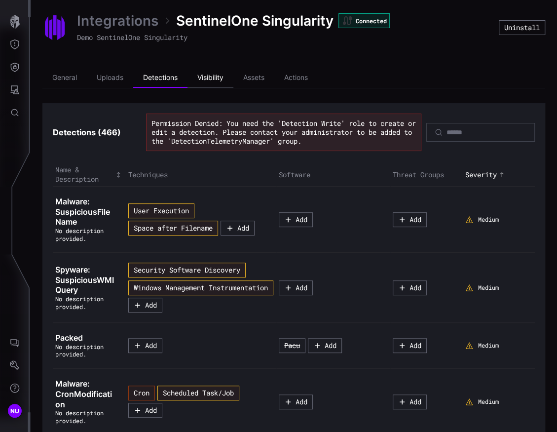
click at [211, 77] on li "Visibility" at bounding box center [211, 78] width 46 height 20
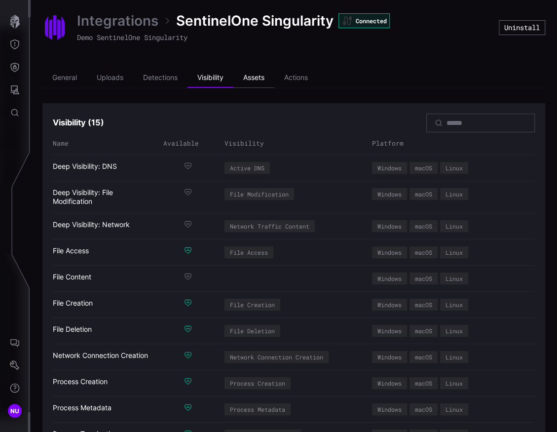
click at [243, 76] on li "Assets" at bounding box center [253, 78] width 41 height 20
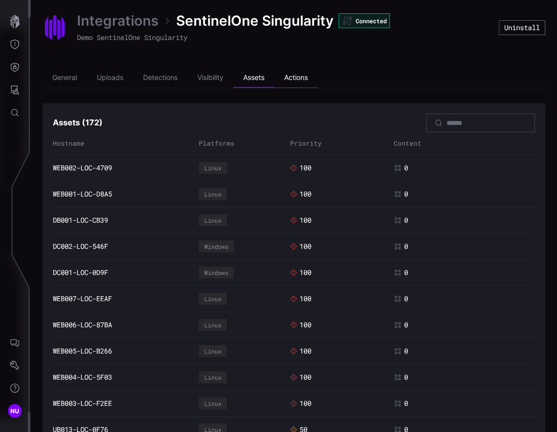
click at [299, 76] on li "Actions" at bounding box center [295, 78] width 43 height 20
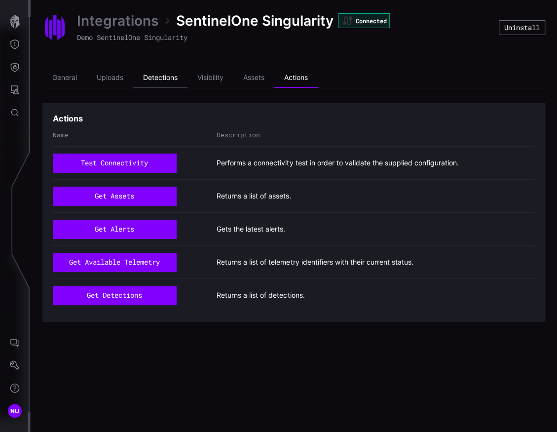
click at [178, 81] on li "Detections" at bounding box center [160, 78] width 54 height 20
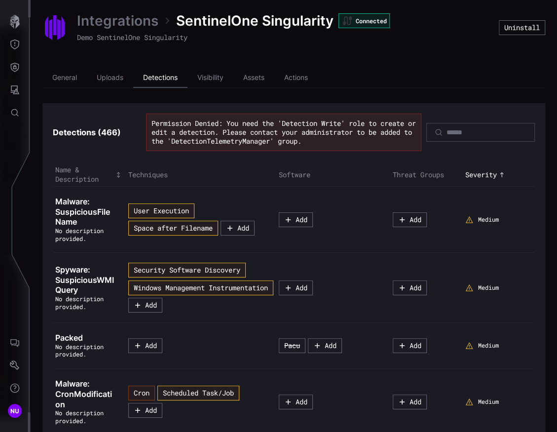
scroll to position [171, 0]
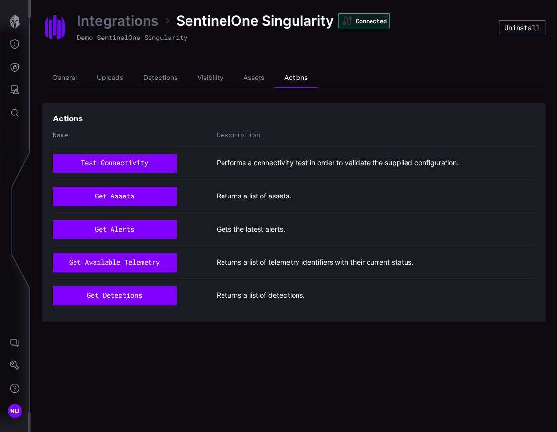
click at [93, 23] on link "Integrations" at bounding box center [117, 21] width 81 height 18
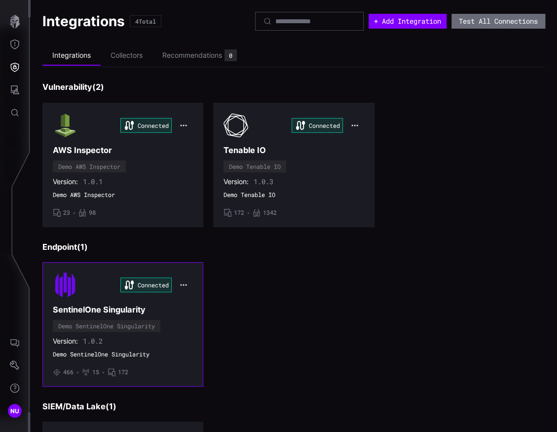
scroll to position [138, 0]
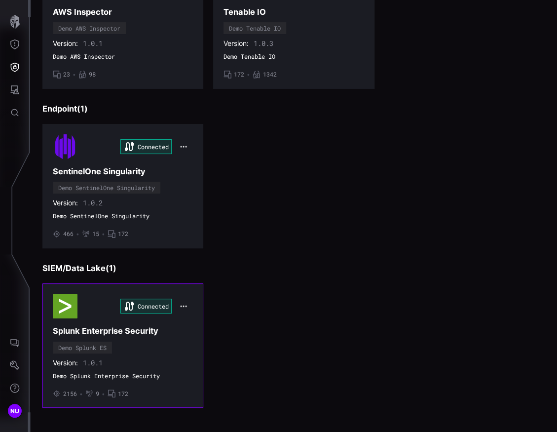
click at [106, 334] on div "Connected Splunk Enterprise Security Demo Splunk ES Version: 1.0.1 Demo Splunk …" at bounding box center [123, 346] width 140 height 104
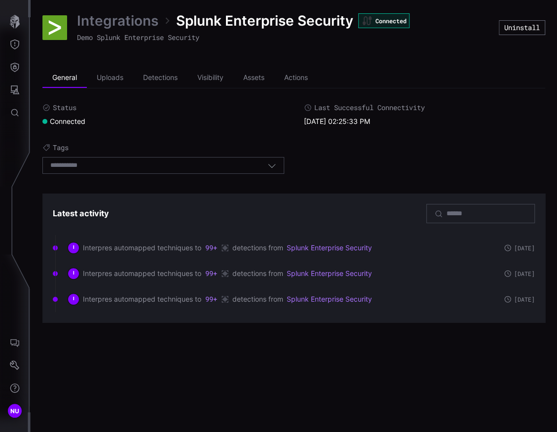
click at [111, 24] on link "Integrations" at bounding box center [117, 21] width 81 height 18
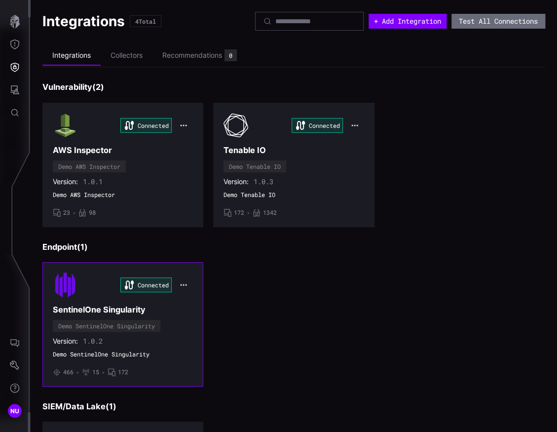
click at [80, 300] on div "Connected SentinelOne Singularity Demo SentinelOne Singularity Version: 1.0.2 D…" at bounding box center [123, 324] width 140 height 104
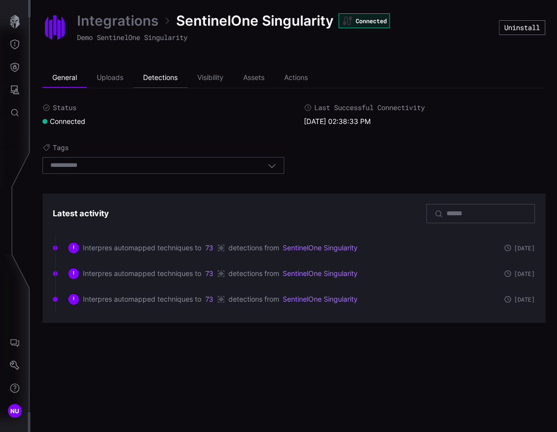
click at [155, 74] on li "Detections" at bounding box center [160, 78] width 54 height 20
